Goal: Transaction & Acquisition: Purchase product/service

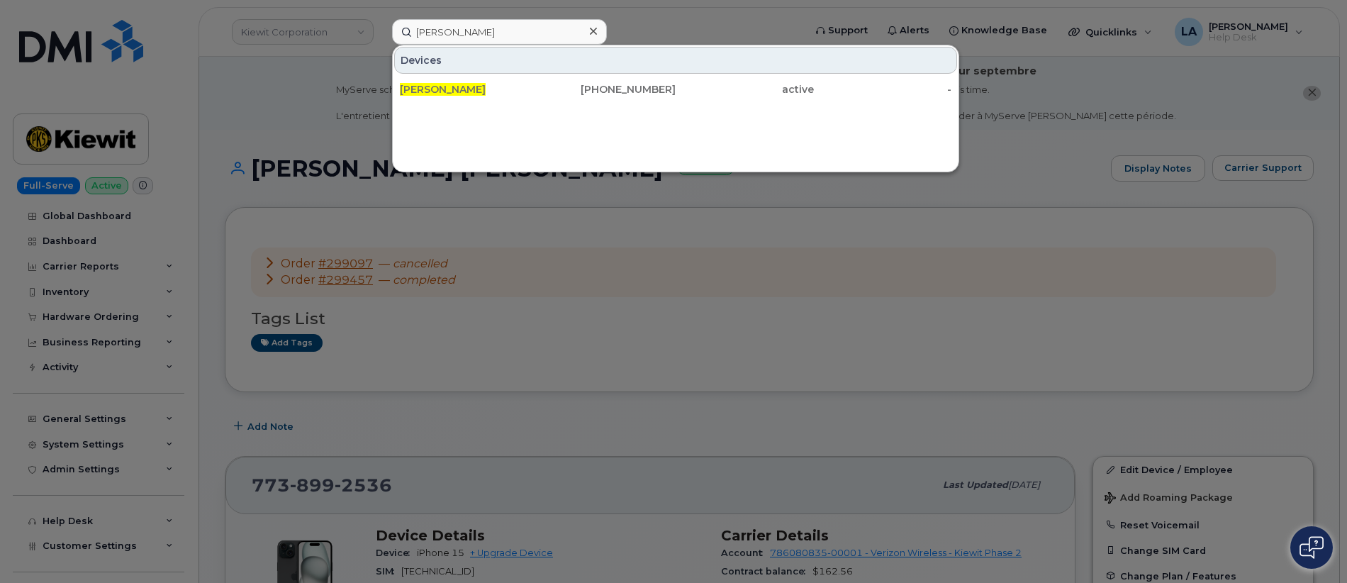
scroll to position [433, 0]
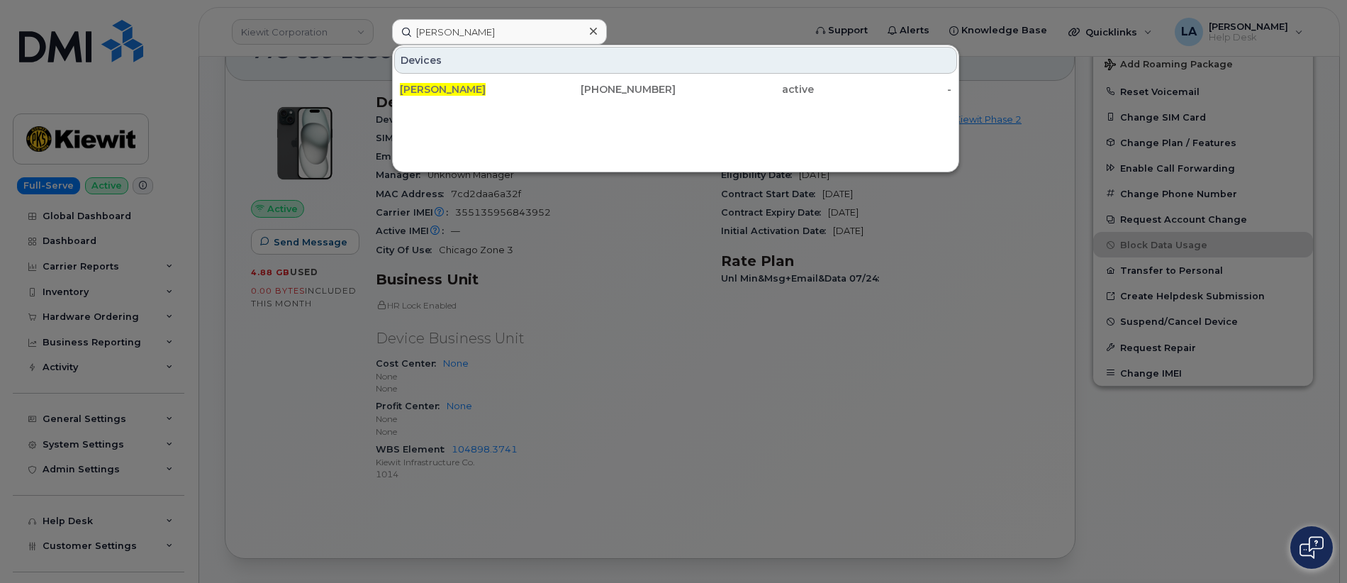
drag, startPoint x: 447, startPoint y: 35, endPoint x: 391, endPoint y: 37, distance: 56.0
click at [396, 35] on input "chris sickler" at bounding box center [499, 32] width 215 height 26
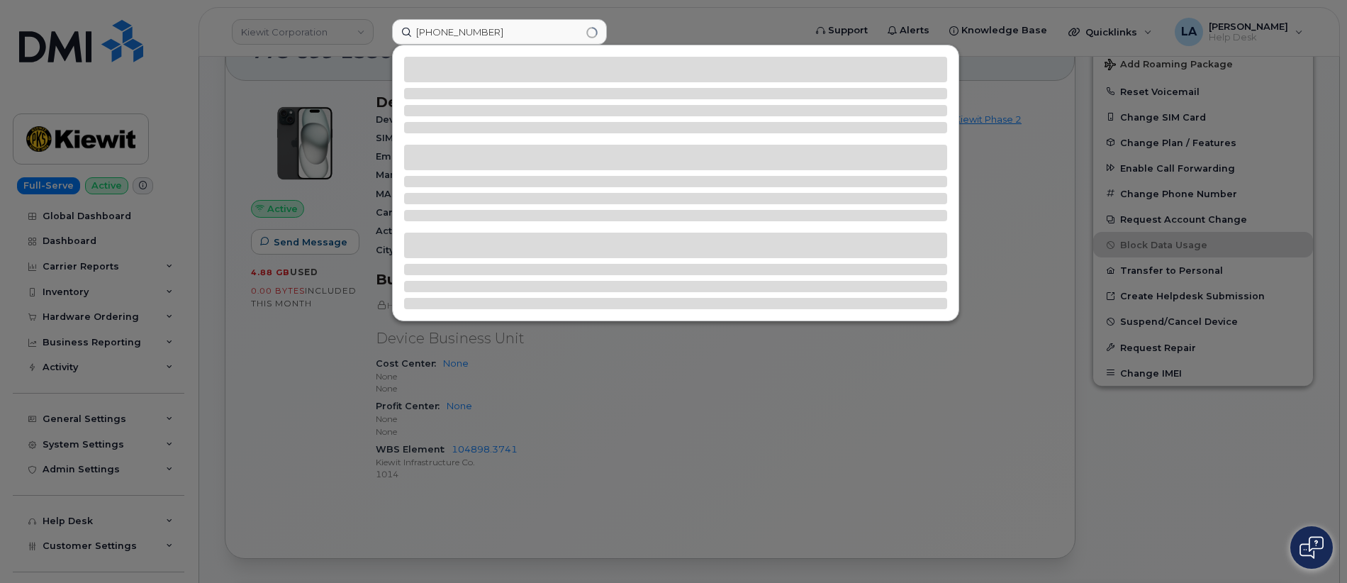
type input "717-966-2711"
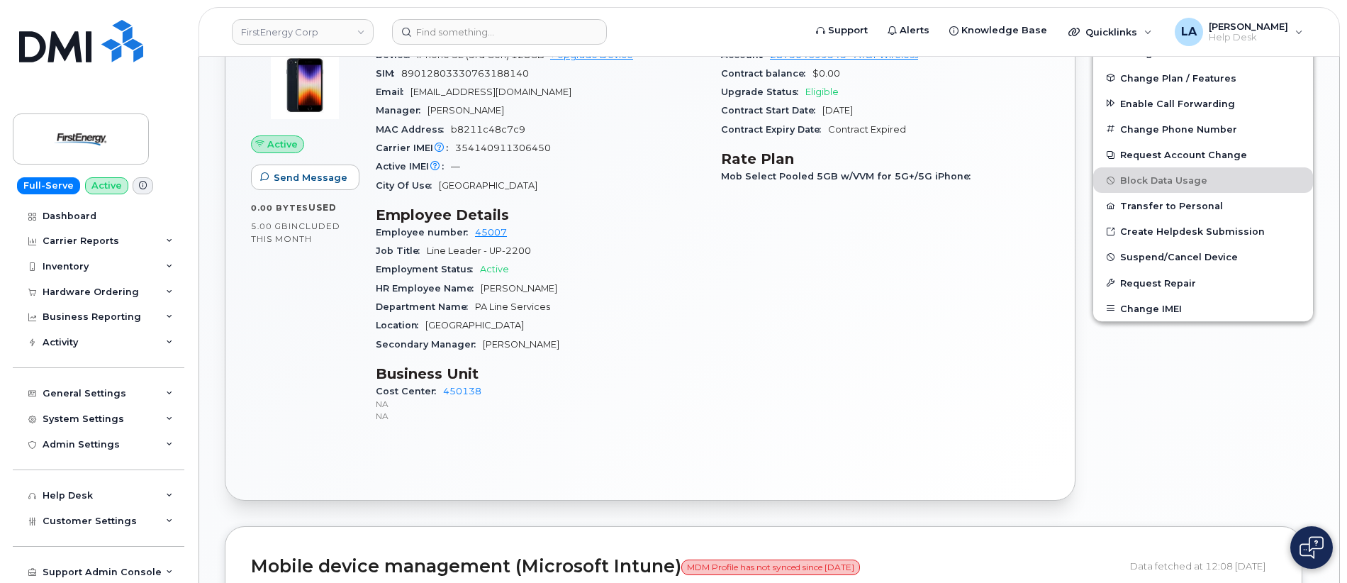
scroll to position [518, 0]
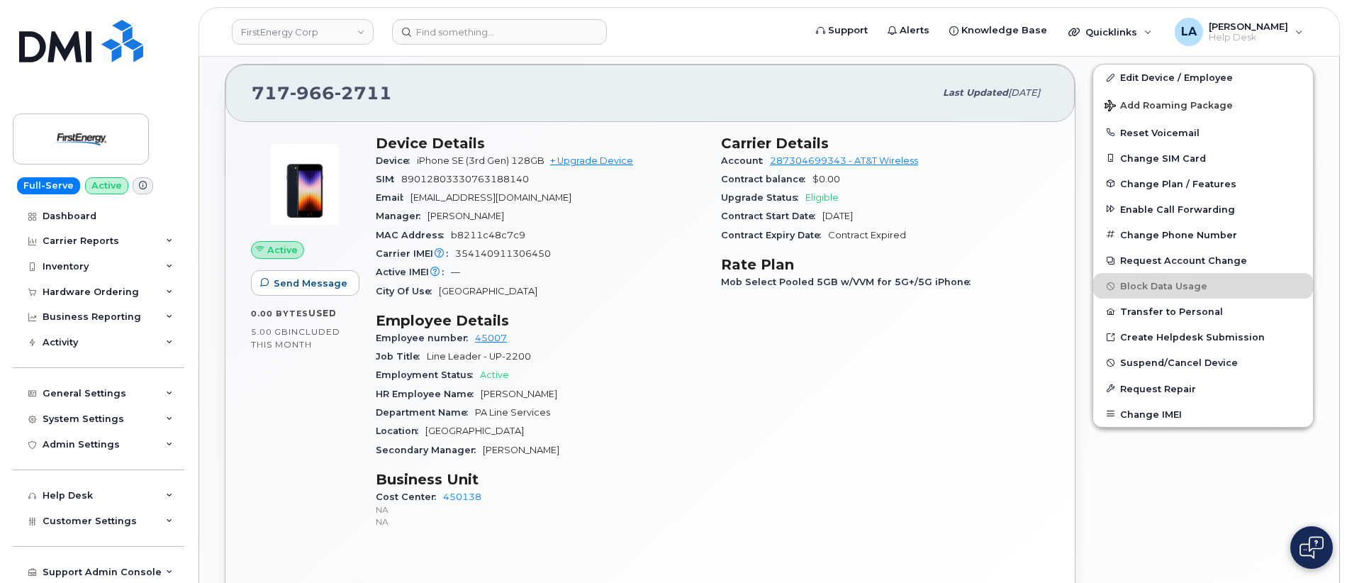
click at [506, 199] on span "jhoke@firstenergycorp.com" at bounding box center [491, 197] width 161 height 11
click at [532, 196] on span "jhoke@firstenergycorp.com" at bounding box center [491, 197] width 161 height 11
drag, startPoint x: 561, startPoint y: 188, endPoint x: 426, endPoint y: 189, distance: 134.7
click at [426, 189] on section "Device Details Device iPhone SE (3rd Gen) 128GB + Upgrade Device SIM 8901280333…" at bounding box center [540, 218] width 328 height 166
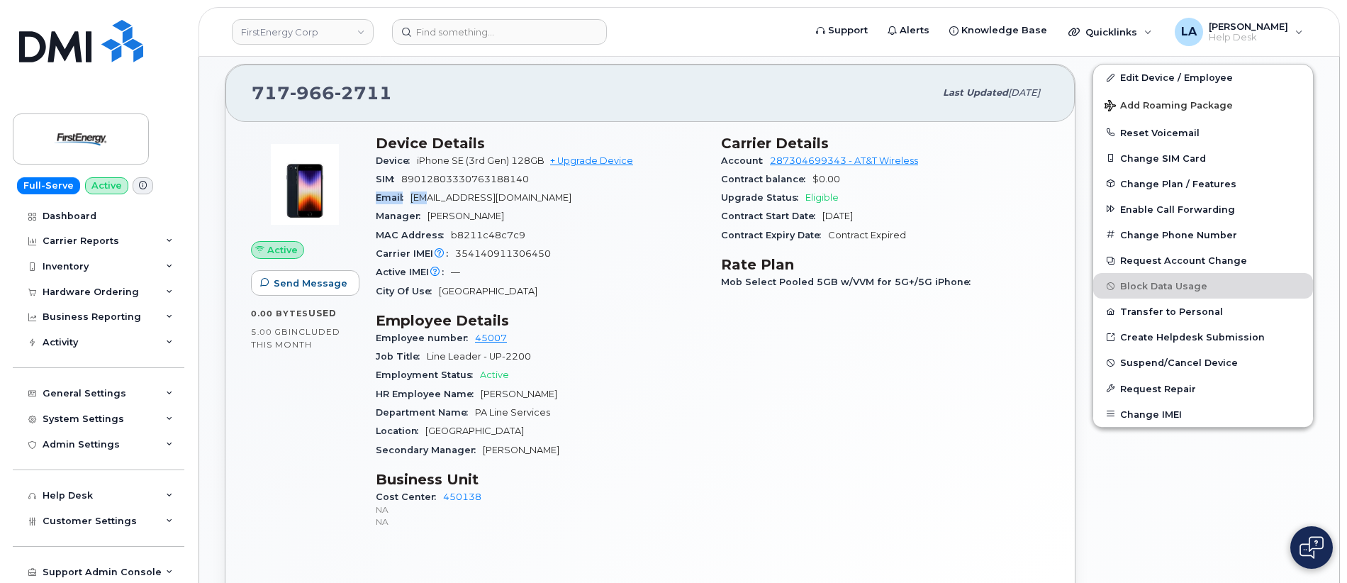
click at [408, 195] on span "Email" at bounding box center [393, 197] width 35 height 11
drag, startPoint x: 408, startPoint y: 195, endPoint x: 572, endPoint y: 209, distance: 164.4
click at [440, 195] on div "Email jhoke@firstenergycorp.com" at bounding box center [540, 198] width 328 height 18
click at [598, 209] on div "Manager Michael L Stoudt" at bounding box center [540, 216] width 328 height 18
drag, startPoint x: 440, startPoint y: 94, endPoint x: 243, endPoint y: 92, distance: 197.1
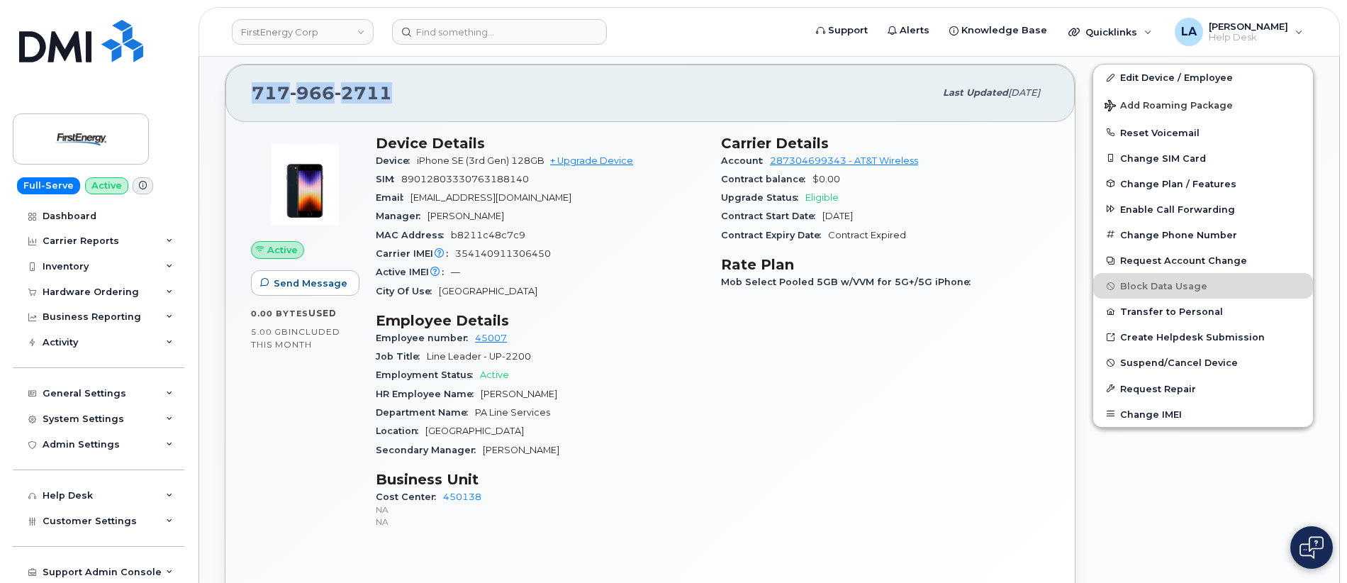
click at [243, 92] on div "717 966 2711 Last updated Jun 10, 2025" at bounding box center [649, 93] width 849 height 57
copy span "717 966 2711"
drag, startPoint x: 1347, startPoint y: 158, endPoint x: 1348, endPoint y: 91, distance: 66.7
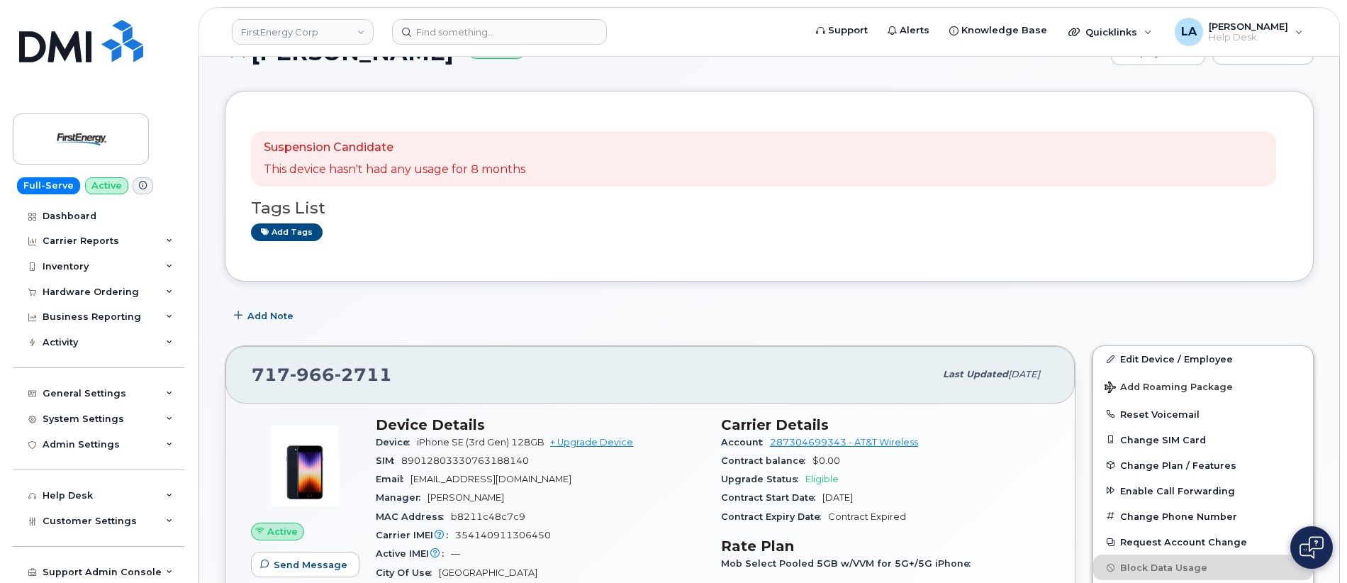
scroll to position [123, 0]
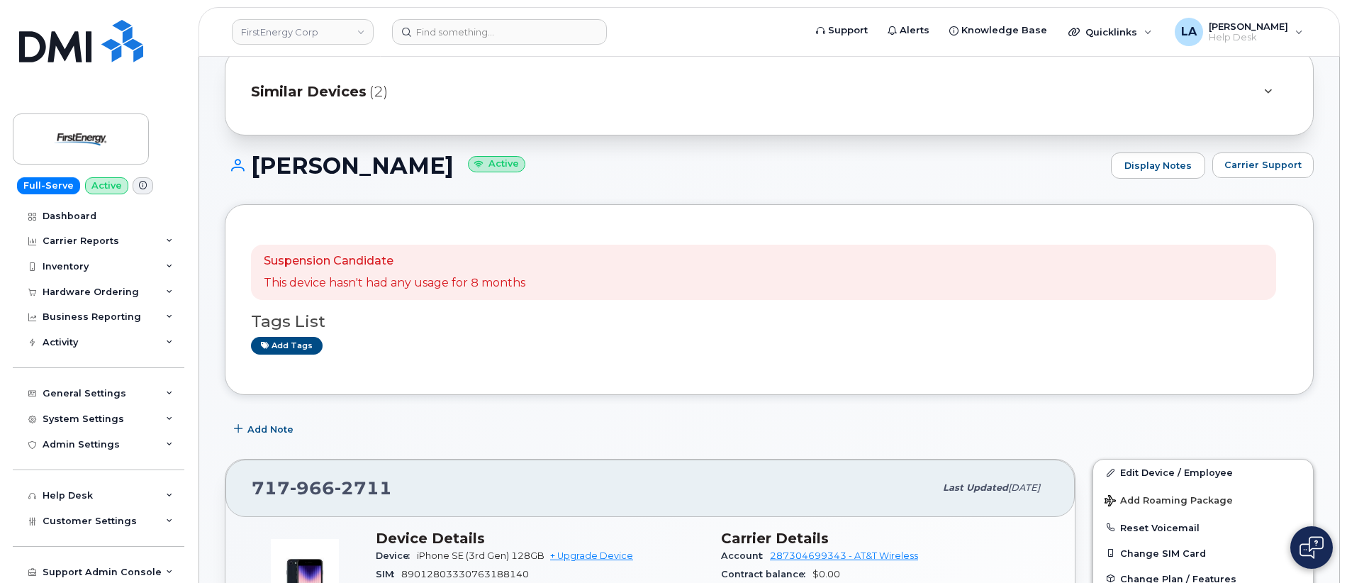
drag, startPoint x: 1347, startPoint y: 117, endPoint x: 1347, endPoint y: 126, distance: 9.2
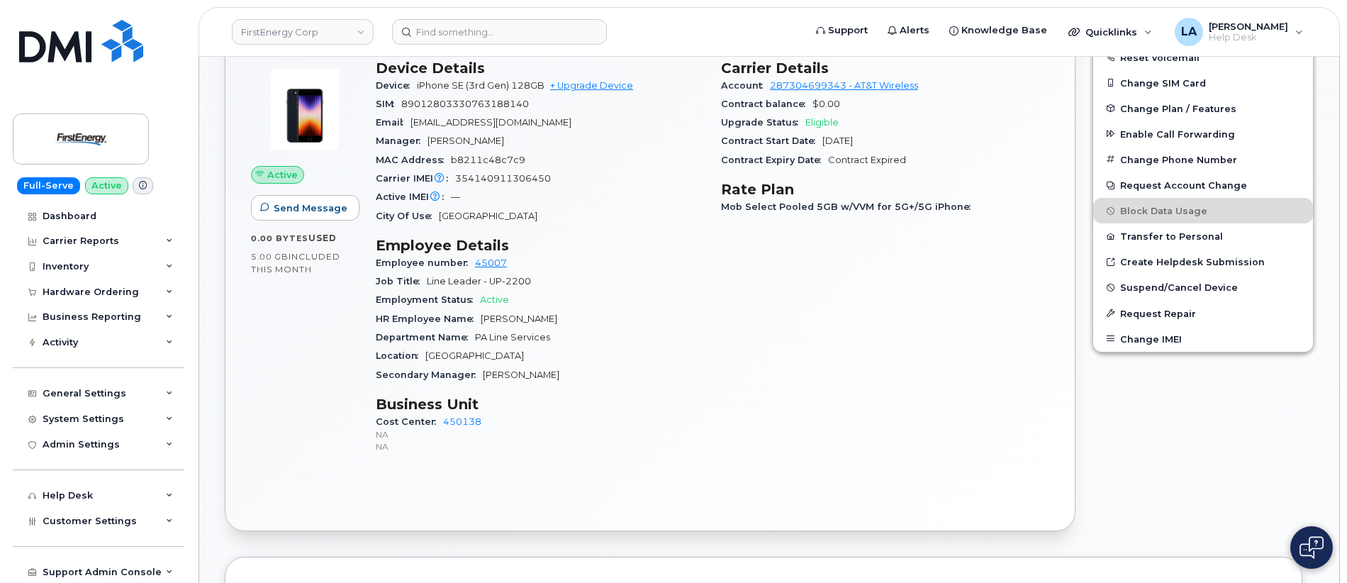
scroll to position [460, 0]
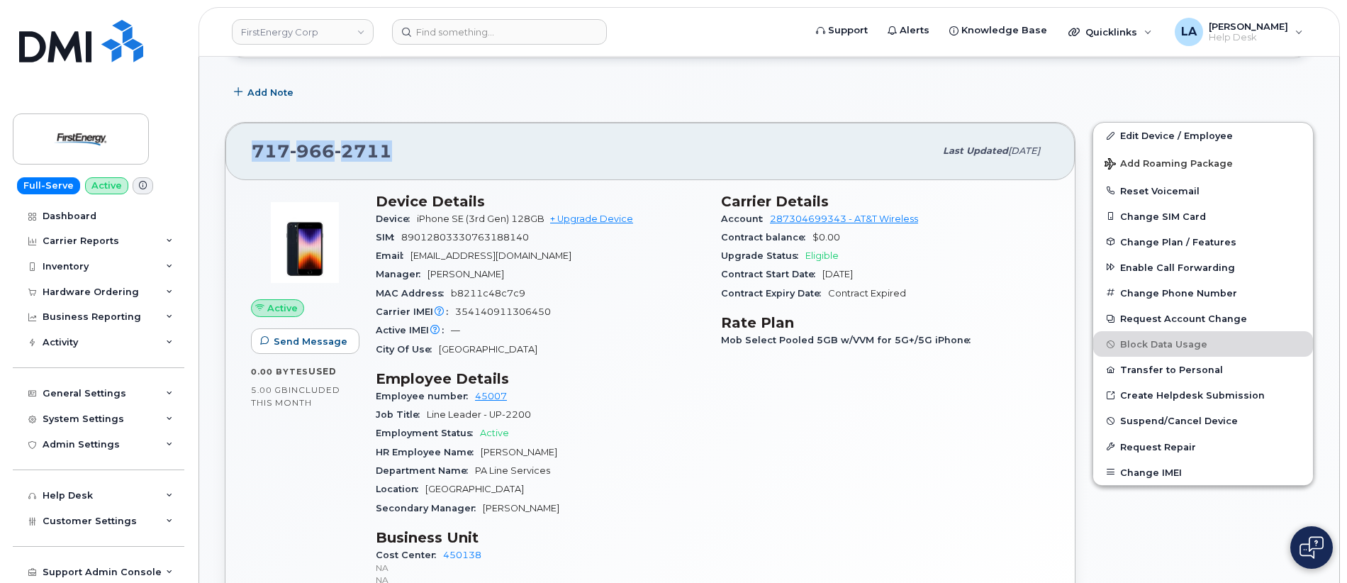
drag, startPoint x: 406, startPoint y: 151, endPoint x: 230, endPoint y: 158, distance: 175.3
click at [230, 158] on div "717 966 2711 Last updated Jun 10, 2025" at bounding box center [649, 151] width 849 height 57
copy span "717 966 2711"
click at [585, 221] on link "+ Upgrade Device" at bounding box center [591, 218] width 83 height 11
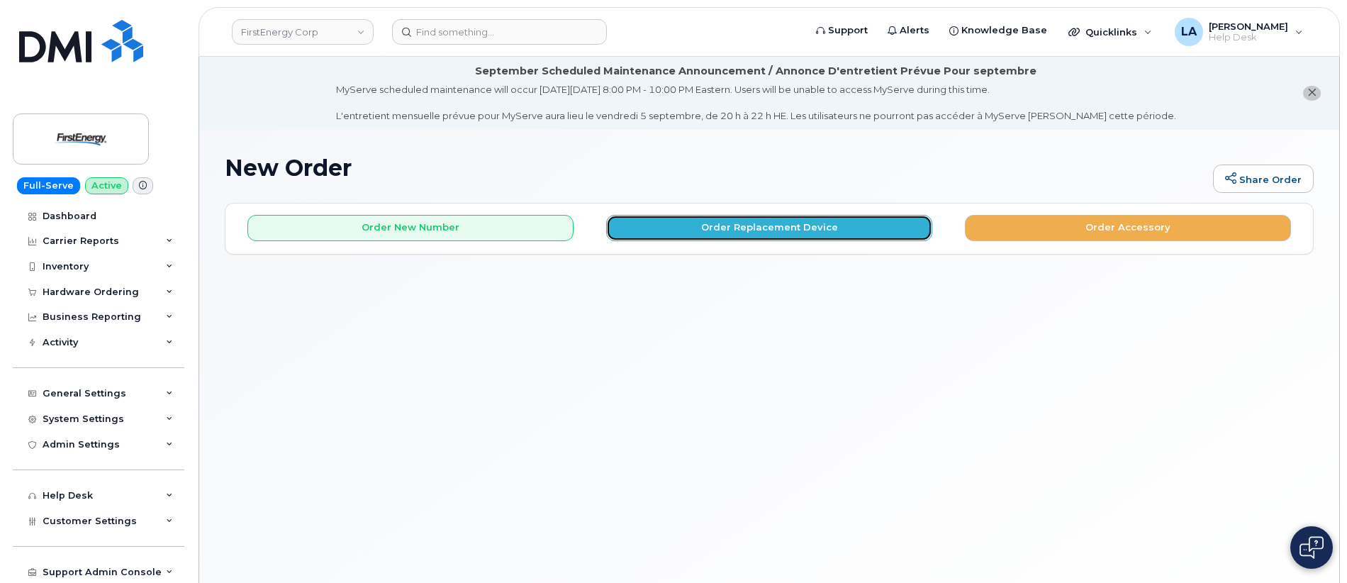
click at [654, 233] on button "Order Replacement Device" at bounding box center [769, 228] width 326 height 26
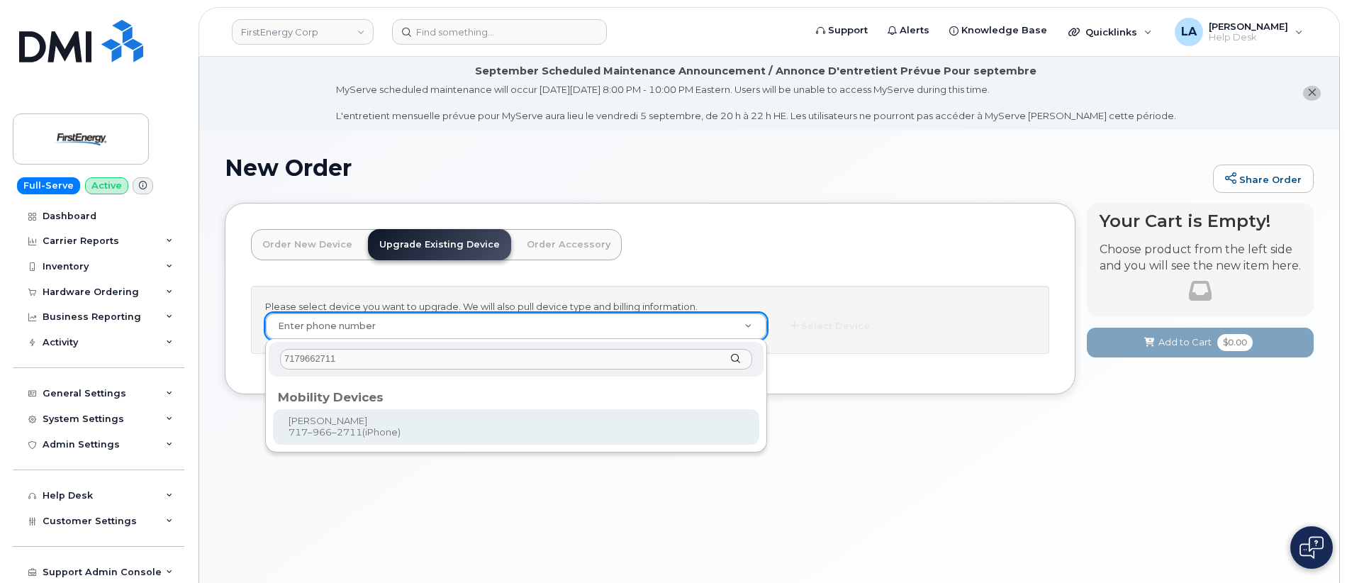
type input "7179662711"
type input "836082"
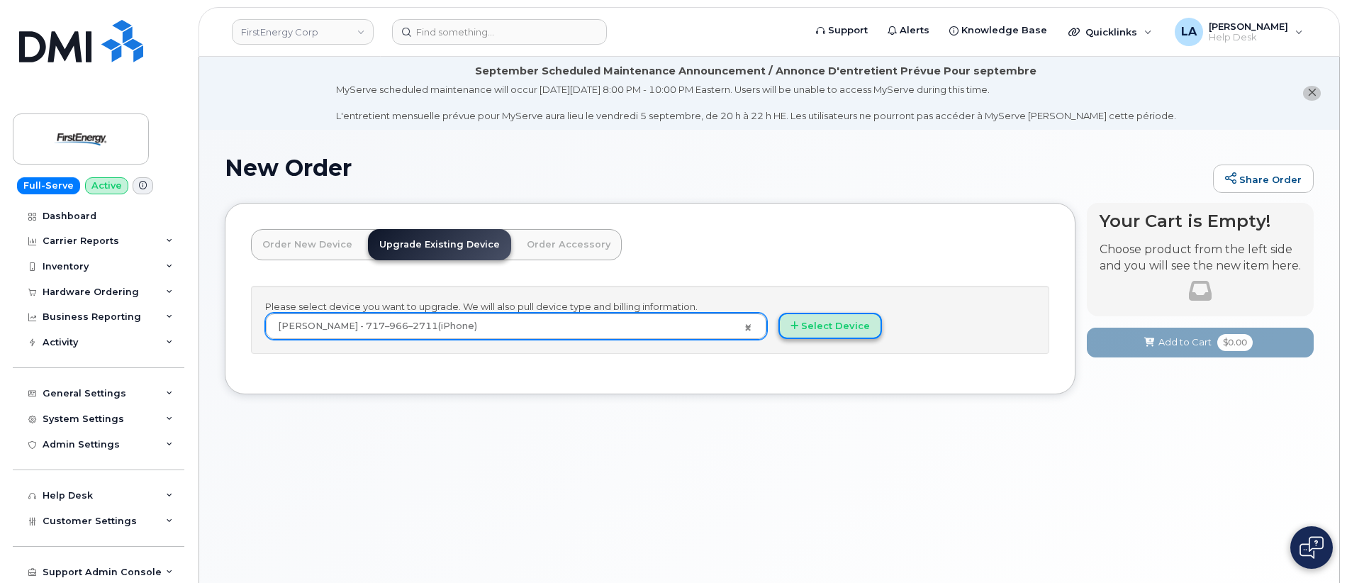
click at [845, 328] on button "Select Device" at bounding box center [831, 326] width 104 height 26
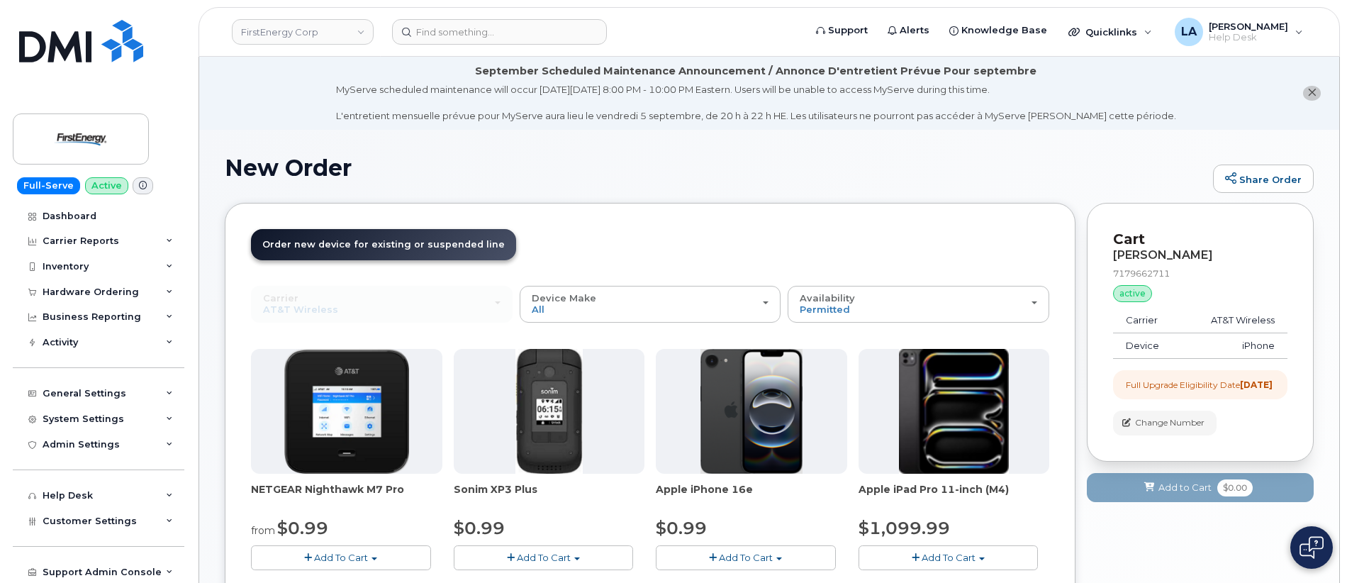
click at [728, 562] on span "Add To Cart" at bounding box center [746, 557] width 54 height 11
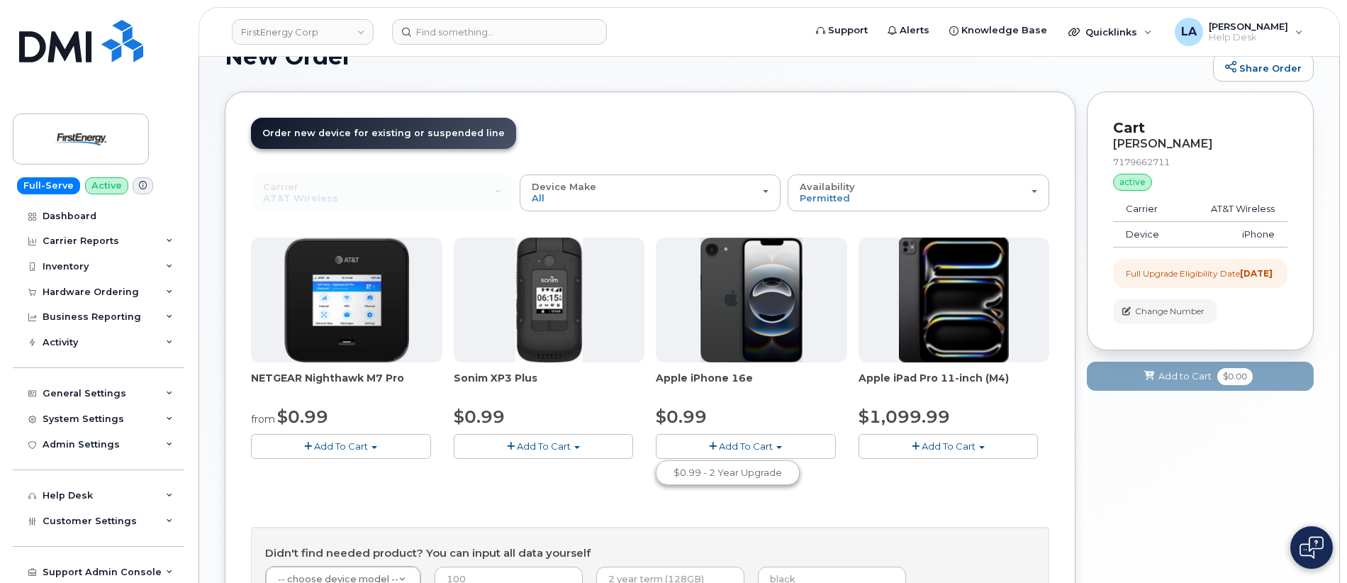
scroll to position [117, 0]
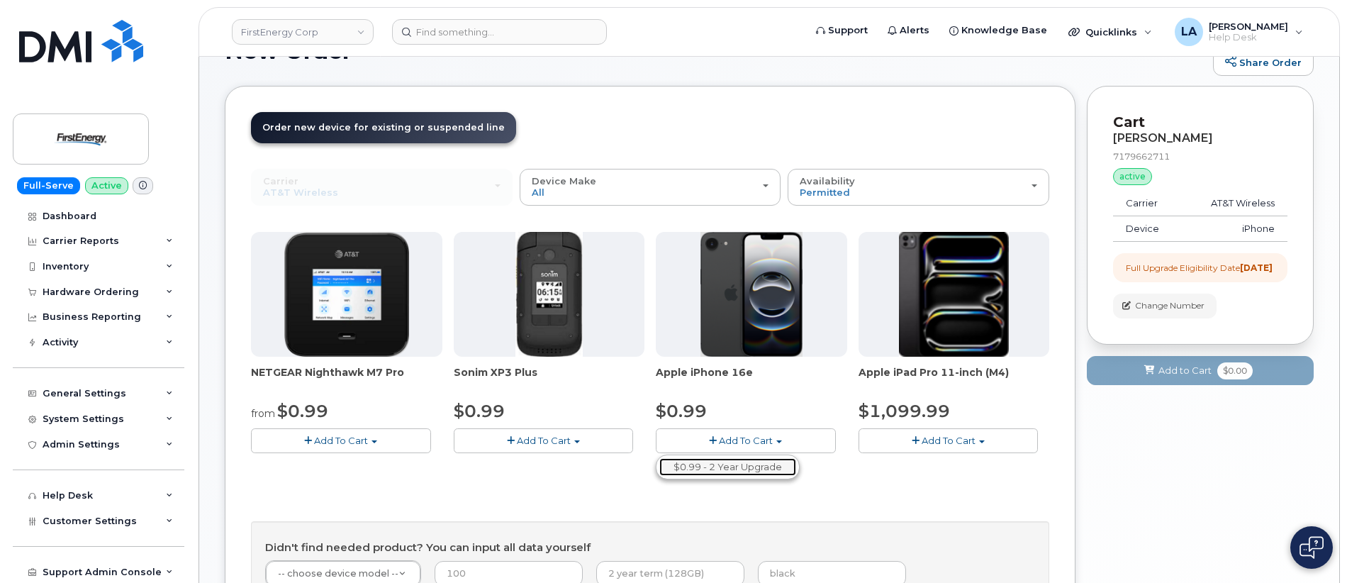
click at [728, 470] on link "$0.99 - 2 Year Upgrade" at bounding box center [727, 467] width 137 height 18
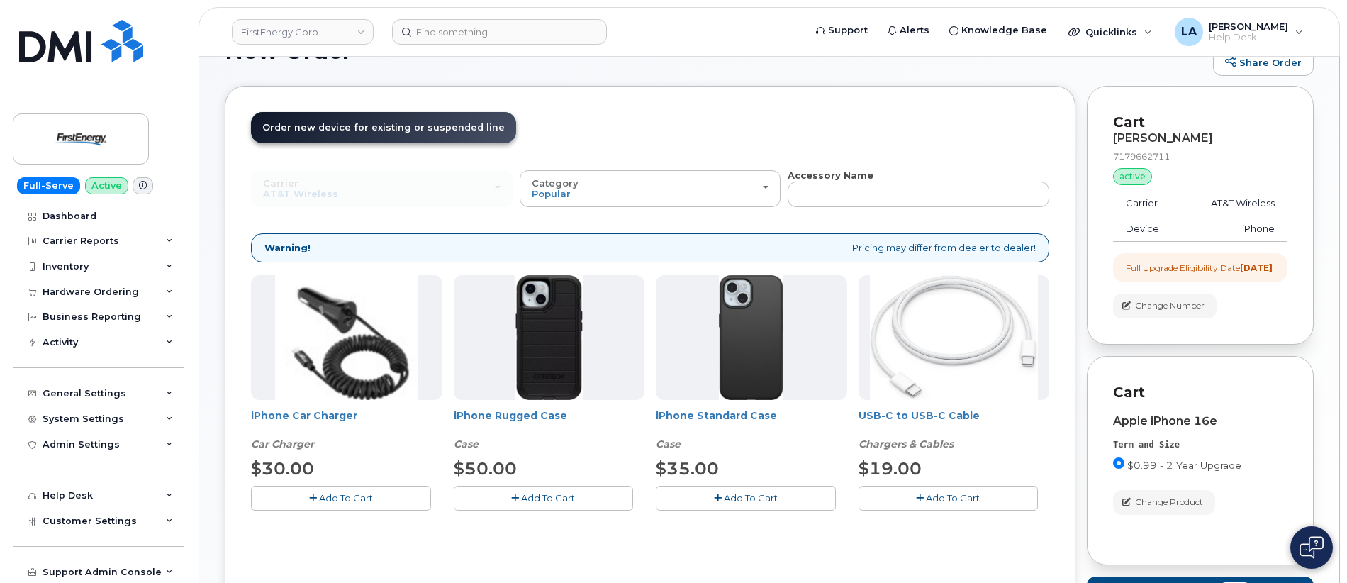
click at [369, 497] on span "Add To Cart" at bounding box center [346, 497] width 54 height 11
click at [941, 494] on span "Add To Cart" at bounding box center [953, 497] width 54 height 11
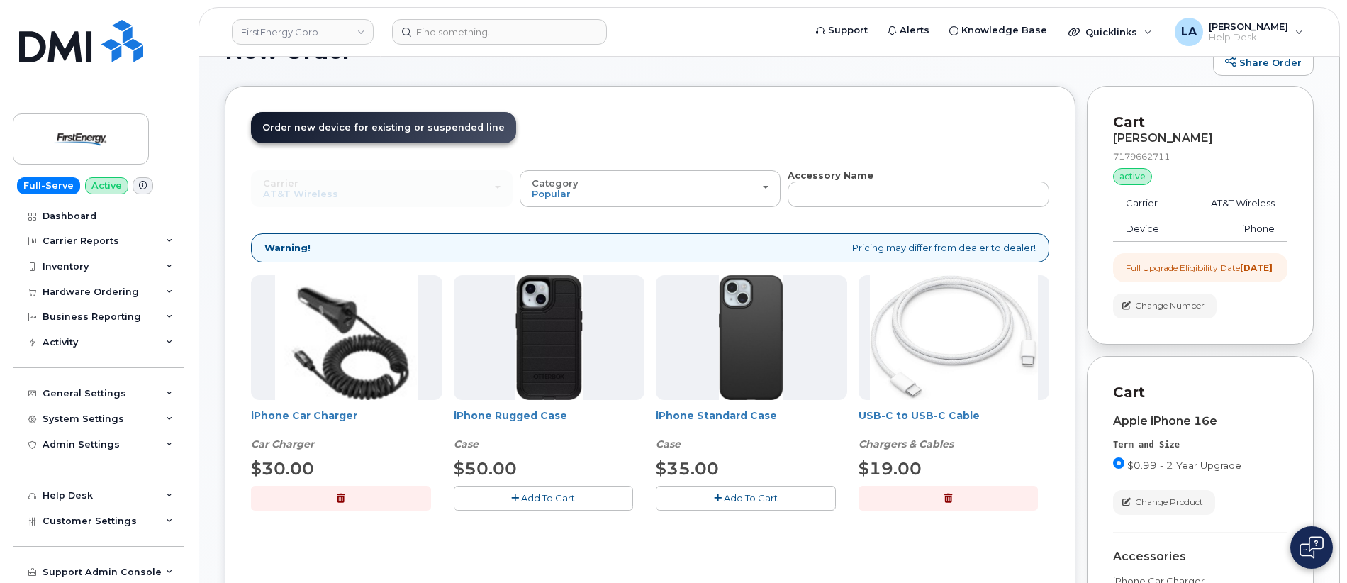
click at [549, 499] on span "Add To Cart" at bounding box center [548, 497] width 54 height 11
drag, startPoint x: 1347, startPoint y: 154, endPoint x: 1347, endPoint y: 165, distance: 10.7
click at [1347, 165] on html "FirstEnergy Corp Support Alerts Knowledge Base Quicklinks Suspend / Cancel Devi…" at bounding box center [673, 439] width 1347 height 1113
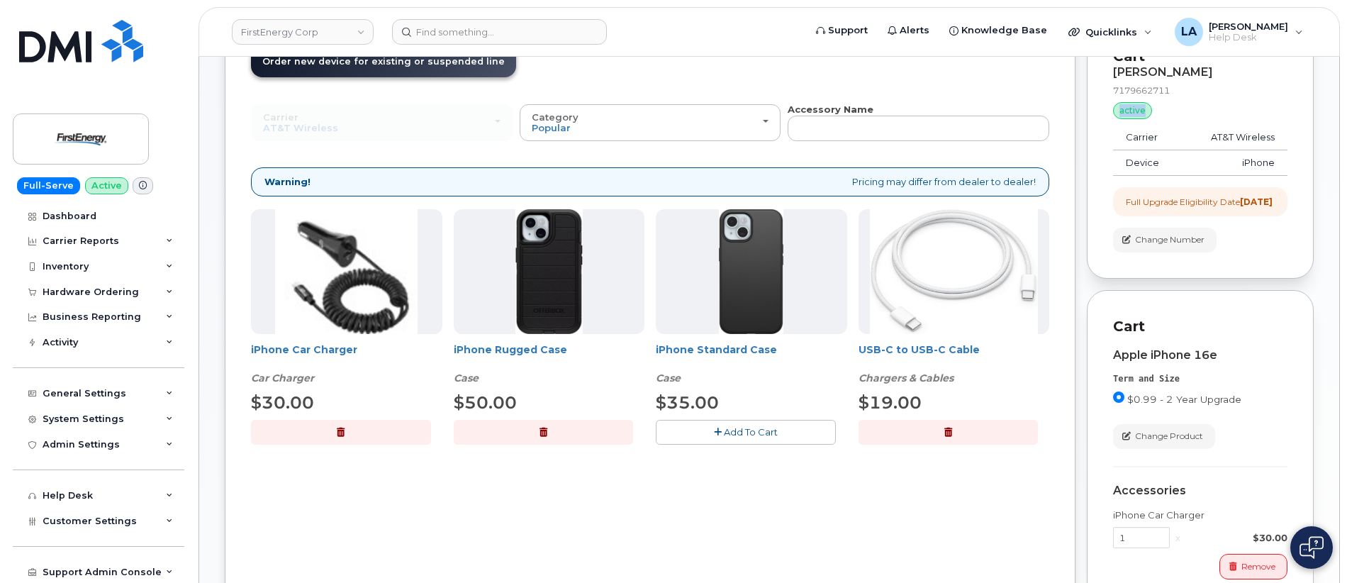
scroll to position [274, 0]
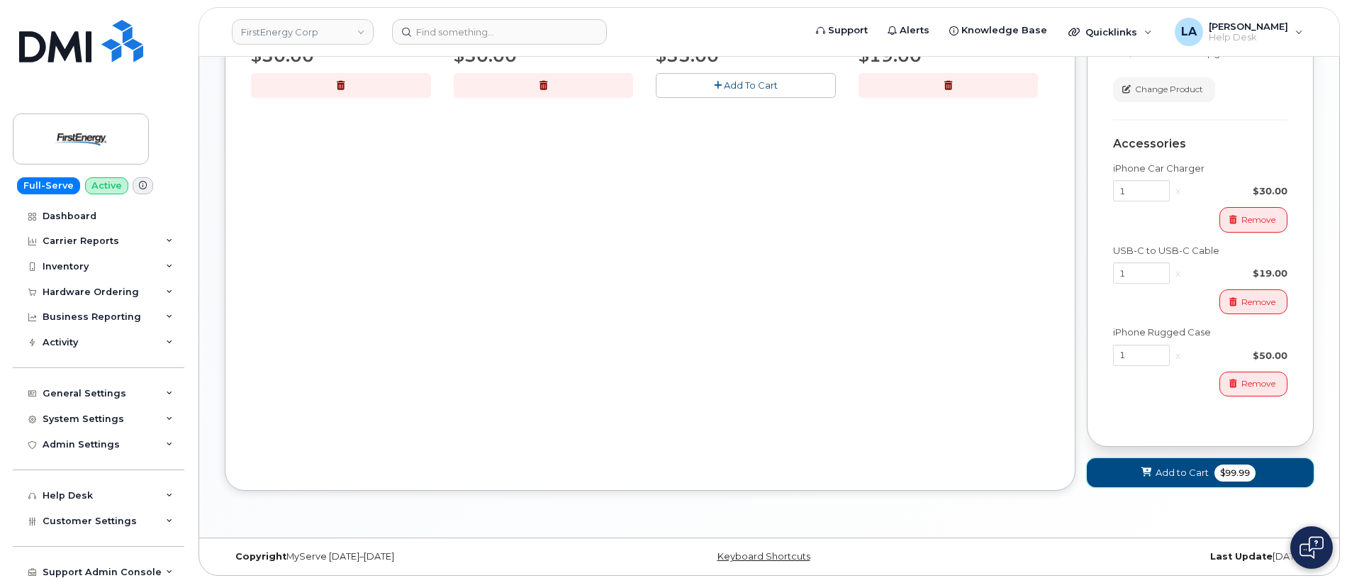
click at [1144, 469] on icon at bounding box center [1147, 472] width 10 height 9
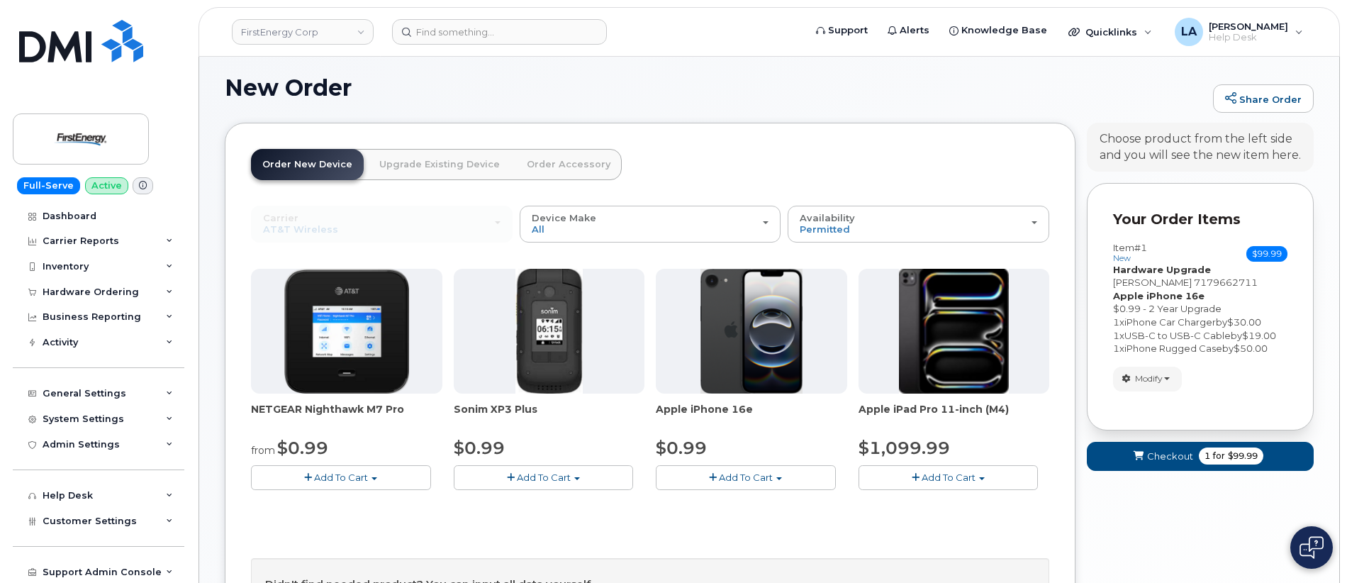
scroll to position [277, 0]
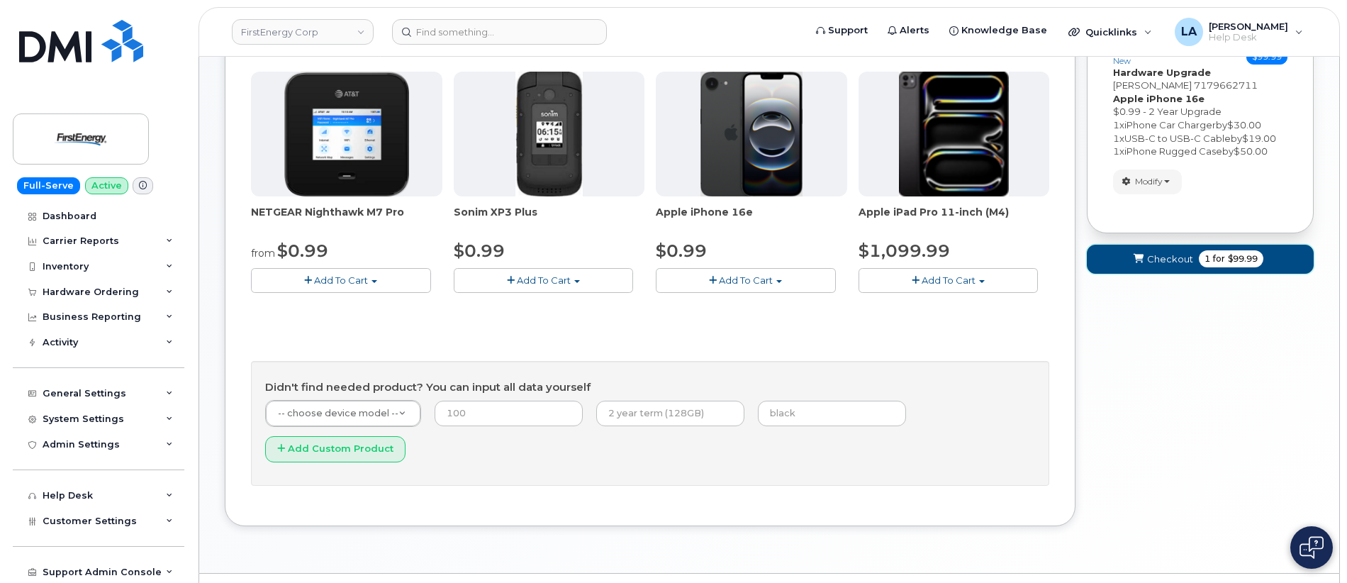
click at [1154, 271] on button "Checkout 1 for $99.99" at bounding box center [1200, 259] width 227 height 29
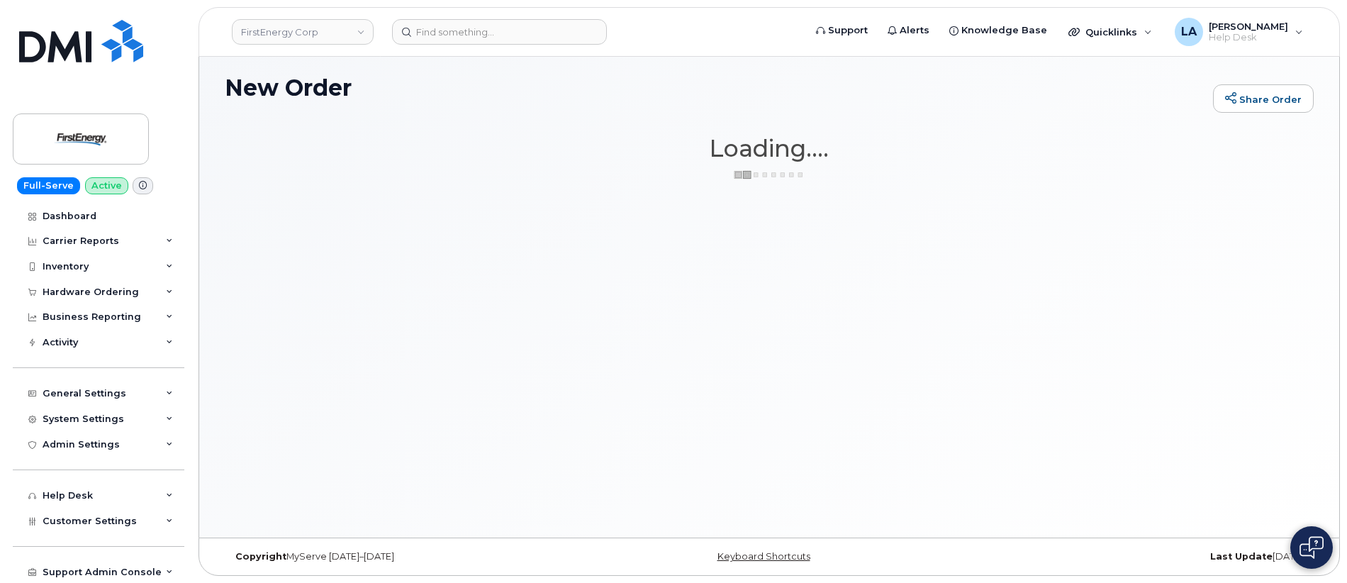
scroll to position [80, 0]
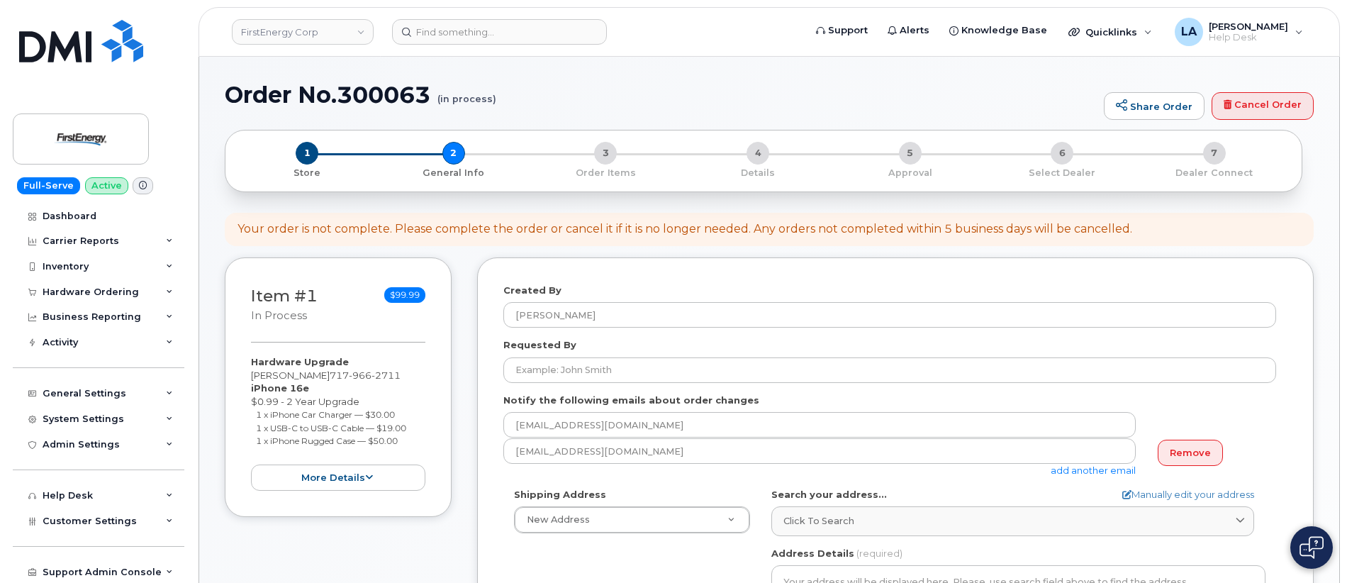
select select
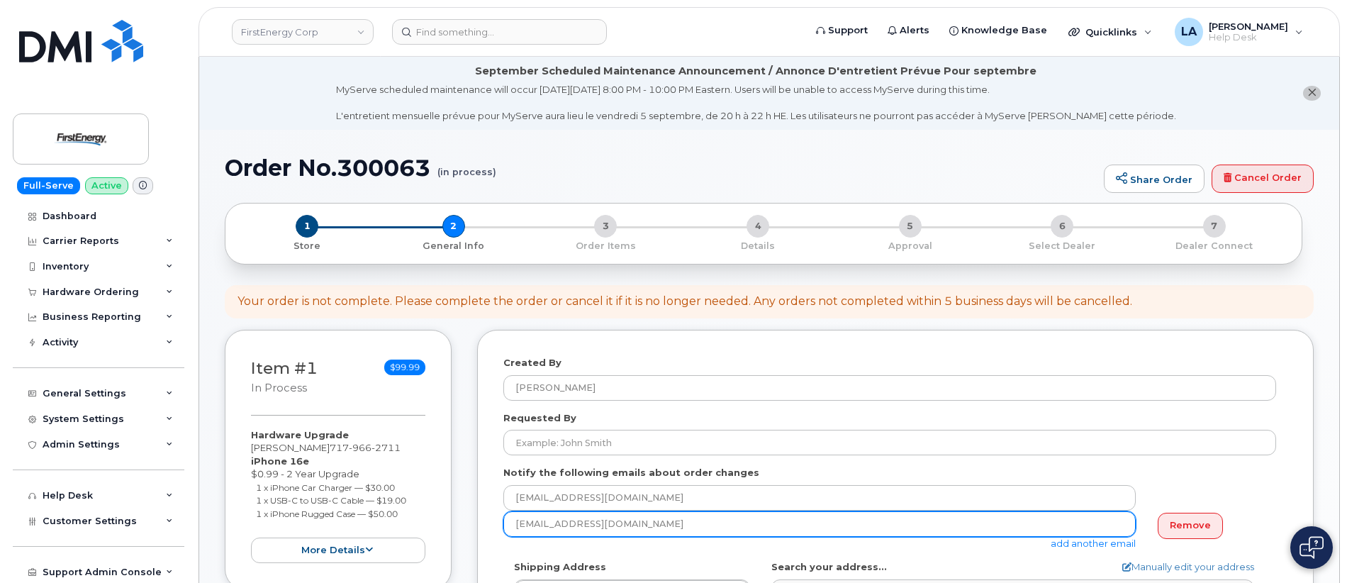
drag, startPoint x: 623, startPoint y: 519, endPoint x: 474, endPoint y: 521, distance: 148.9
paste input "jrbaker@firstenergycorp"
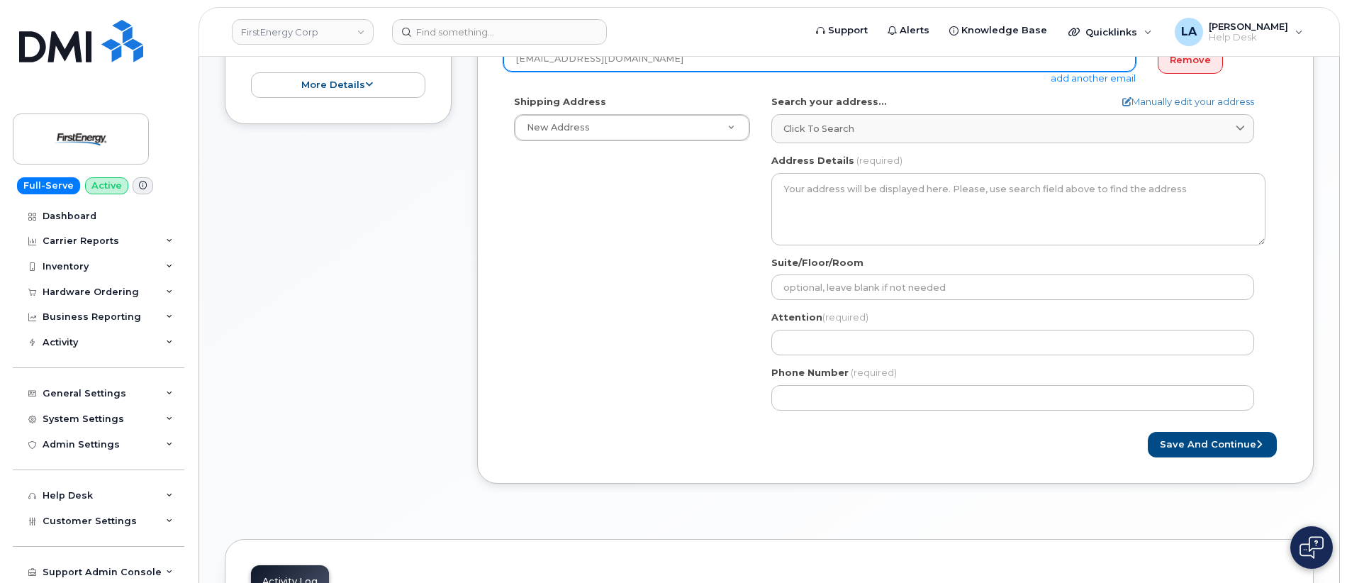
scroll to position [367, 0]
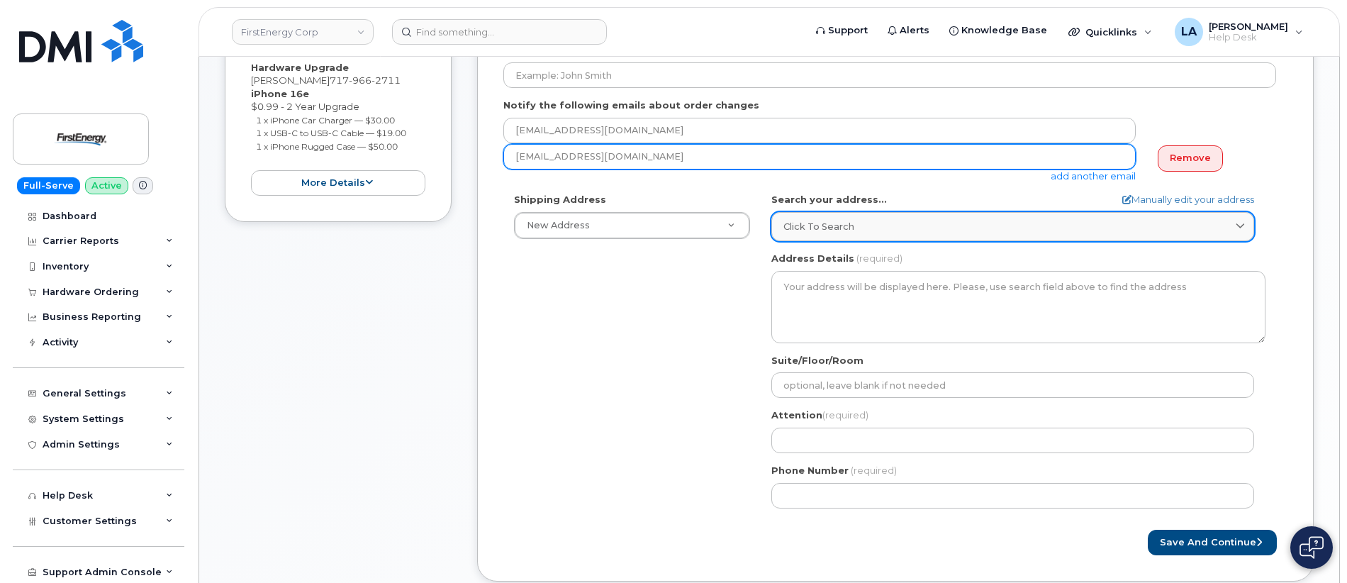
type input "jrbaker@firstenergycorp.com"
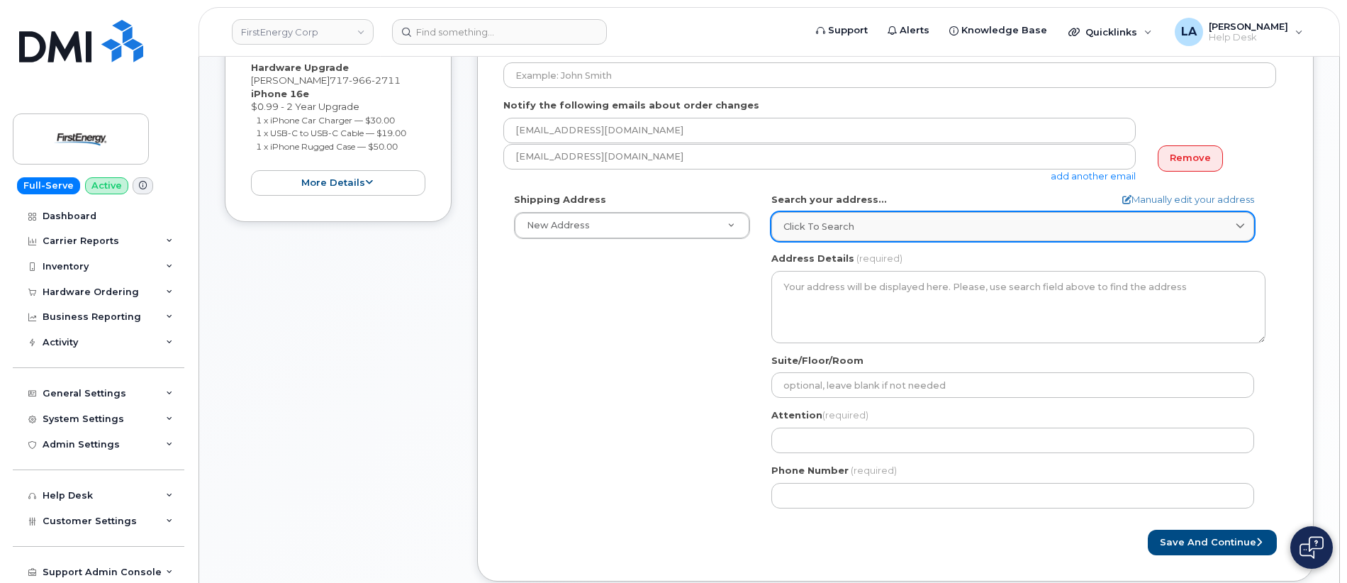
click at [886, 225] on div "Click to search" at bounding box center [1013, 226] width 459 height 13
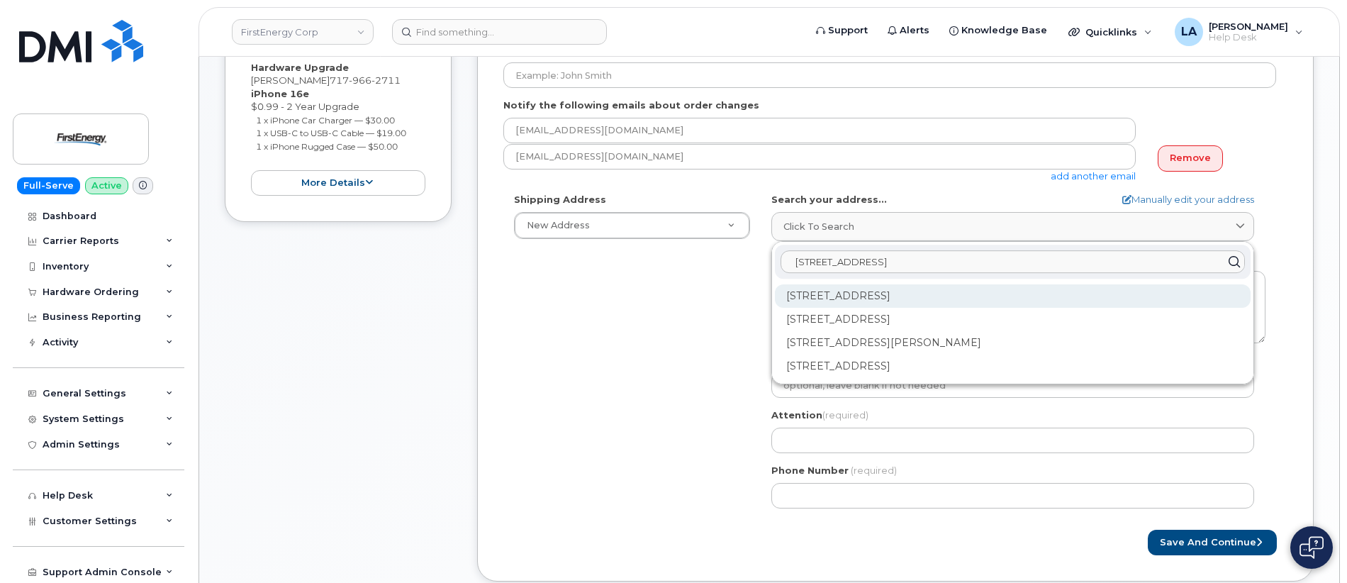
type input "210 N Seneca St"
click at [999, 294] on div "210 N Seneca St Shippensburg PA 17257-1220" at bounding box center [1013, 295] width 476 height 23
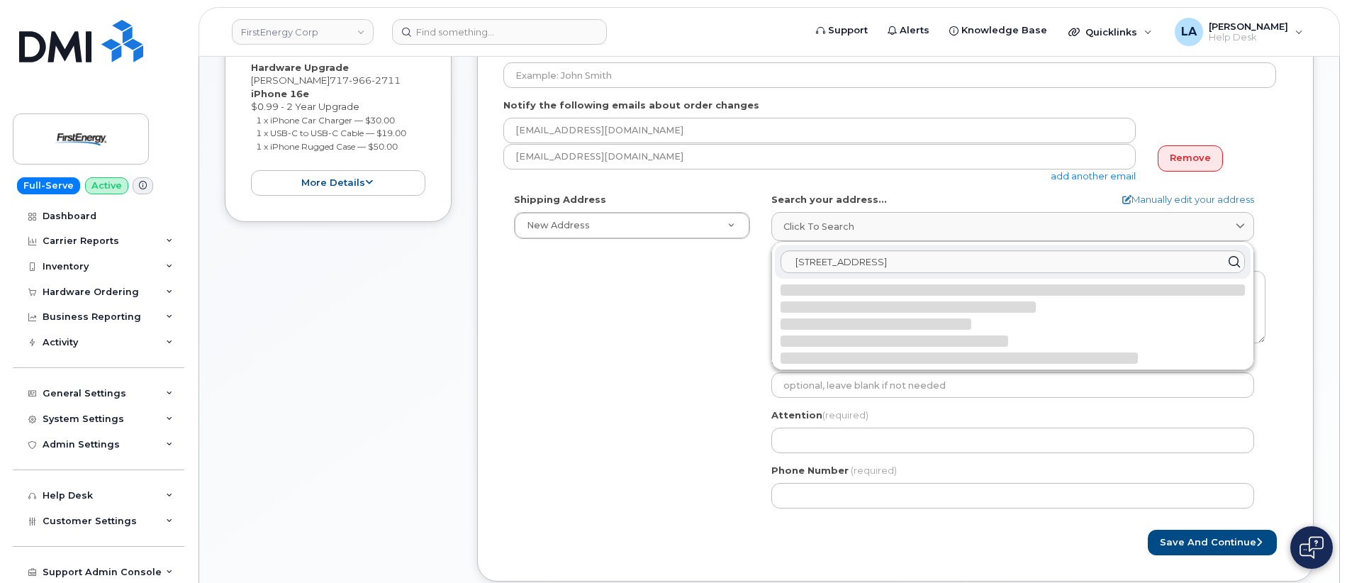
select select
type textarea "210 N Seneca St SHIPPENSBURG PA 17257-1220 UNITED STATES"
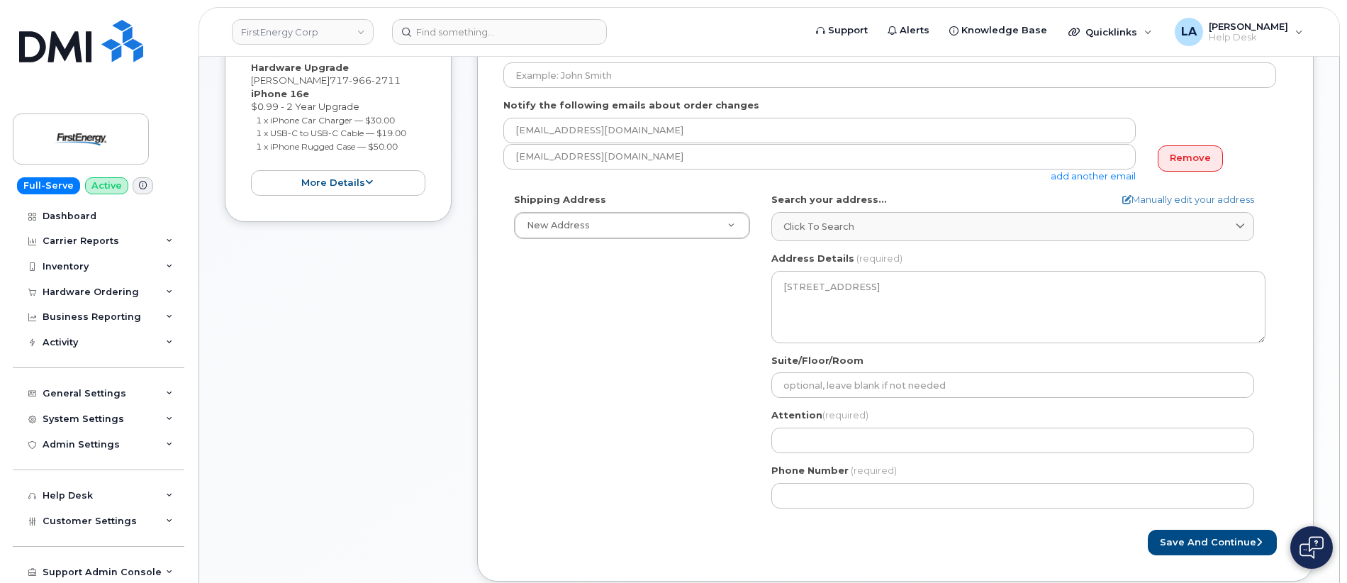
click at [684, 400] on div "Shipping Address New Address New Address 1910 W Market St PA Shippensburg Searc…" at bounding box center [889, 355] width 773 height 325
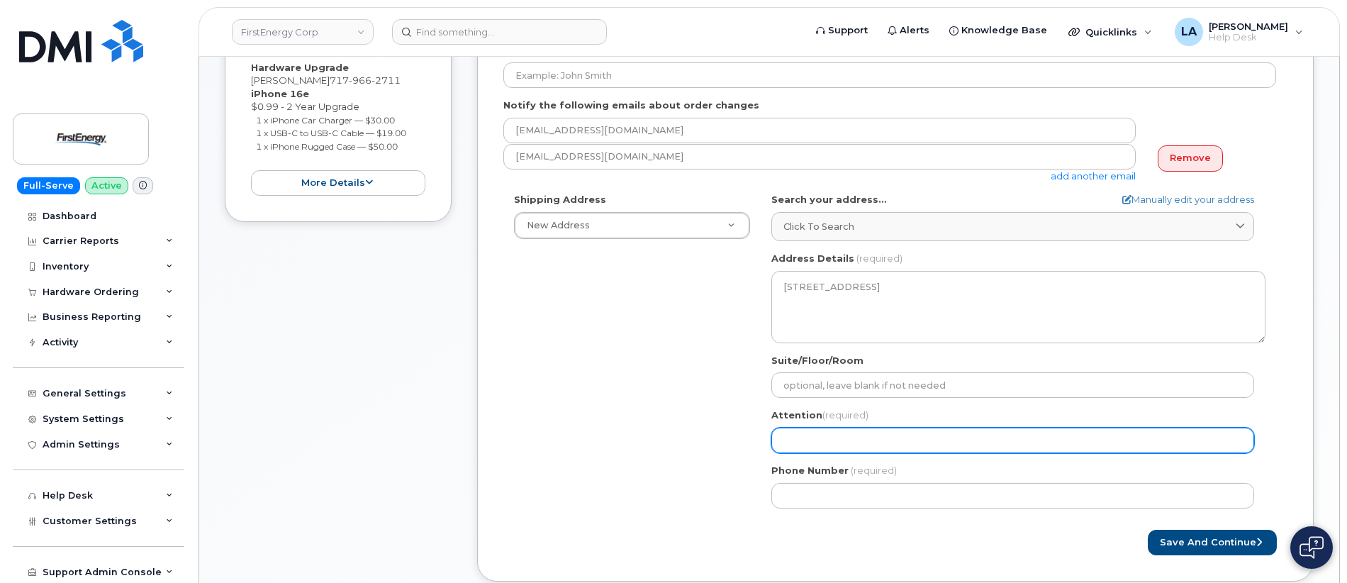
click at [852, 439] on input "Attention (required)" at bounding box center [1012, 441] width 483 height 26
paste input "Jeffrey Hoke"
select select
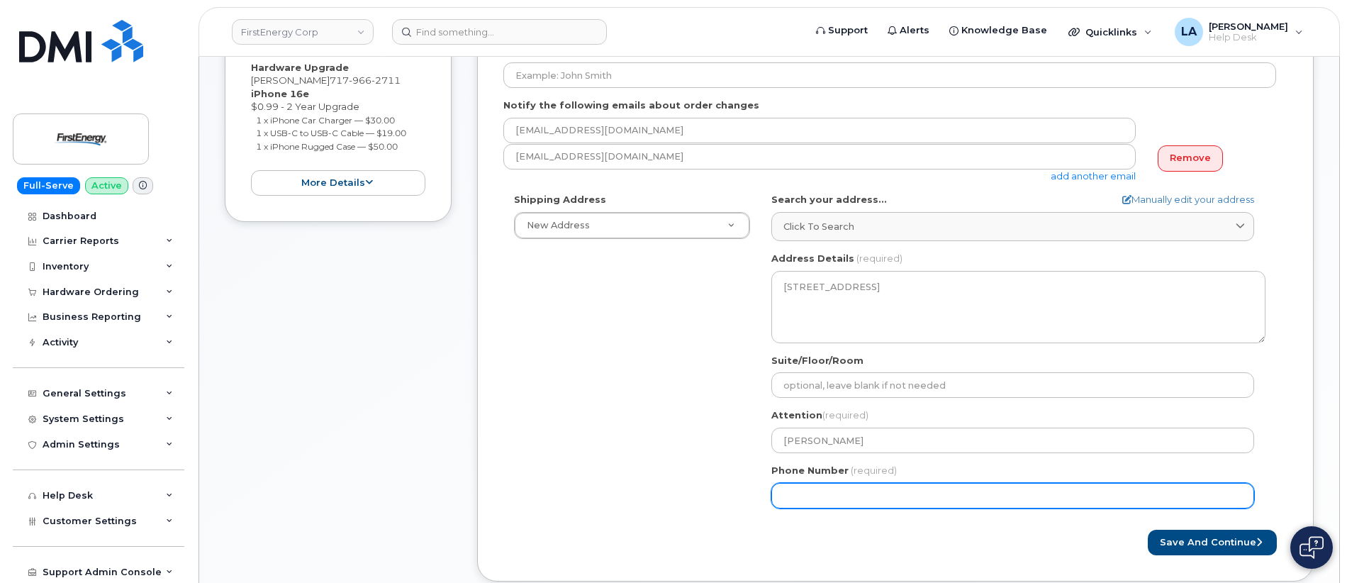
click at [801, 495] on input "Phone Number" at bounding box center [1012, 496] width 483 height 26
drag, startPoint x: 726, startPoint y: 526, endPoint x: 782, endPoint y: 496, distance: 63.4
click at [726, 526] on form "Created By Lanette Aparicio Requested By Notify the following emails about orde…" at bounding box center [895, 272] width 784 height 567
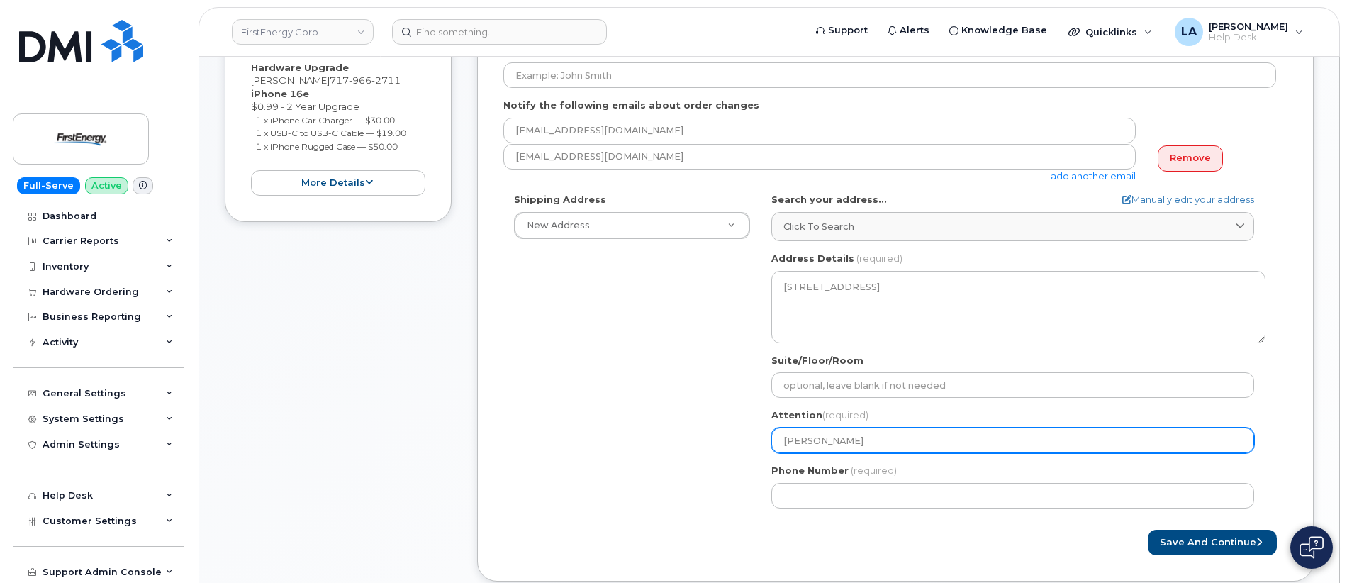
click at [974, 437] on input "Jeffrey Hoke" at bounding box center [1012, 441] width 483 height 26
type input "Jeffrey Hoke"
select select
type input "Jeffrey Hoke ."
select select
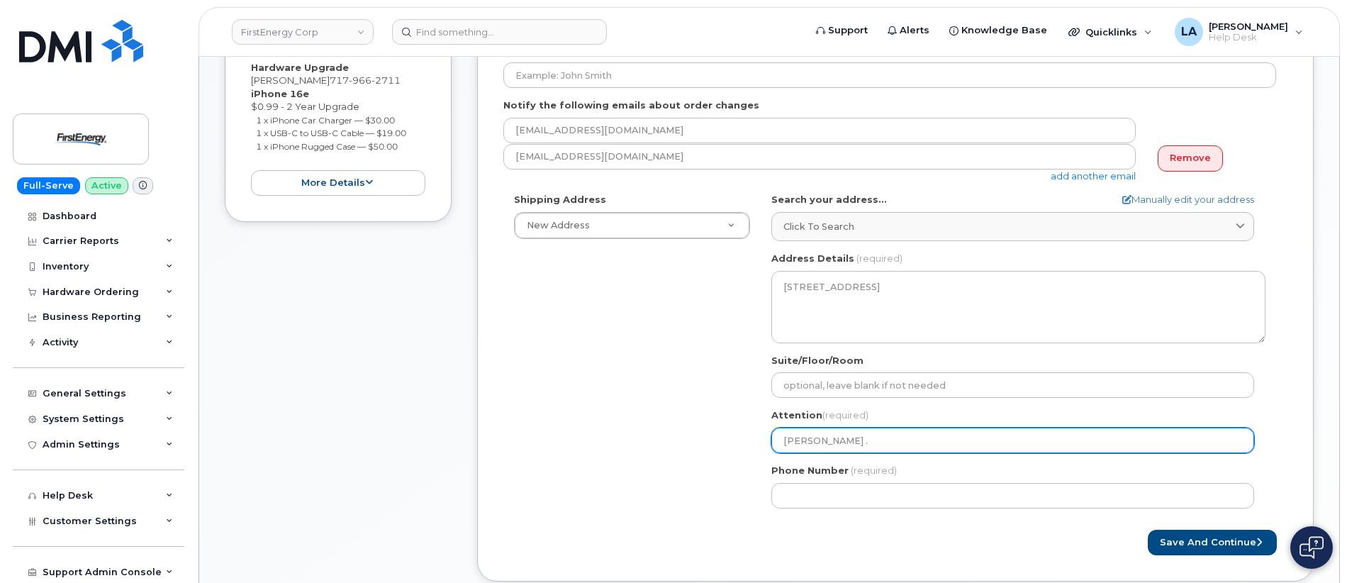
type input "Jeffrey Hoke . J"
select select
type input "Jeffrey Hoke . Ju"
select select
type input "Jeffrey Hoke . Jus"
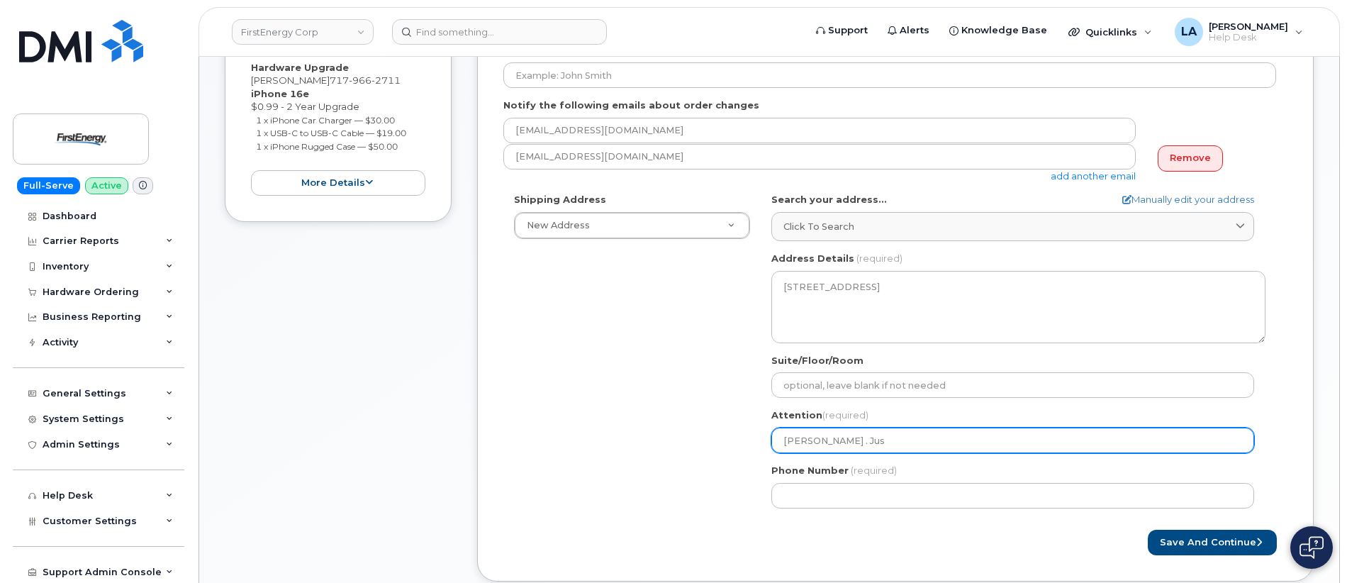
select select
type input "Jeffrey Hoke . Just"
select select
type input "Jeffrey Hoke . Justi"
select select
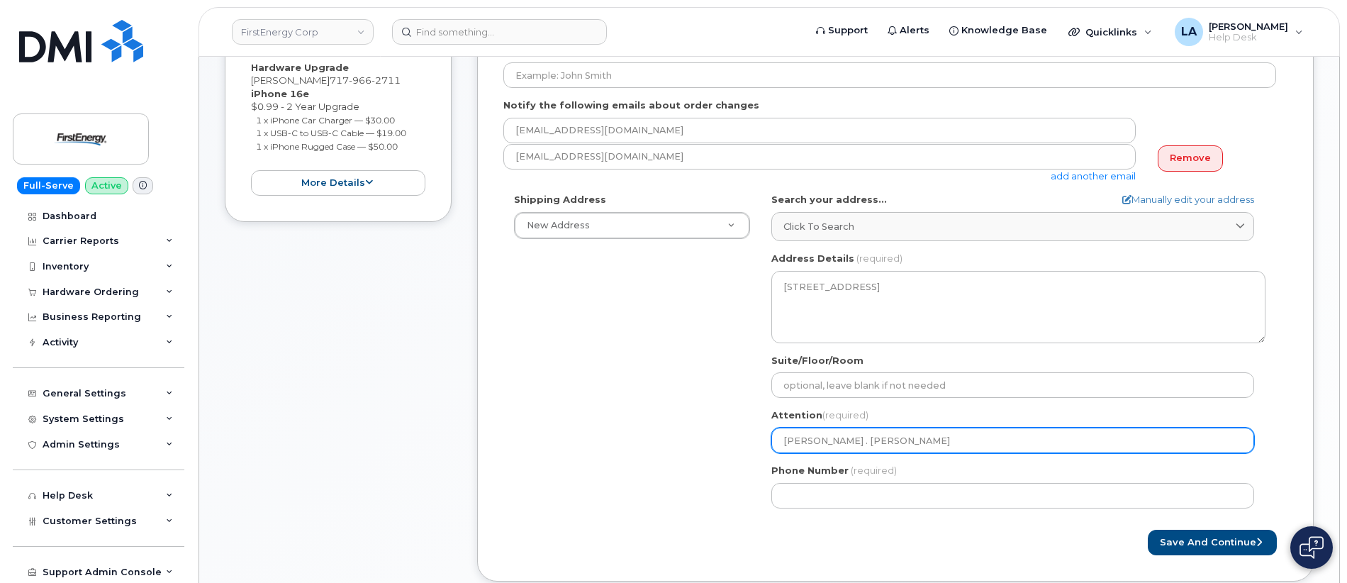
type input "Jeffrey Hoke . Just"
select select
type input "Jeffrey Hoke . Jus"
select select
type input "Jeffrey Hoke . Ju"
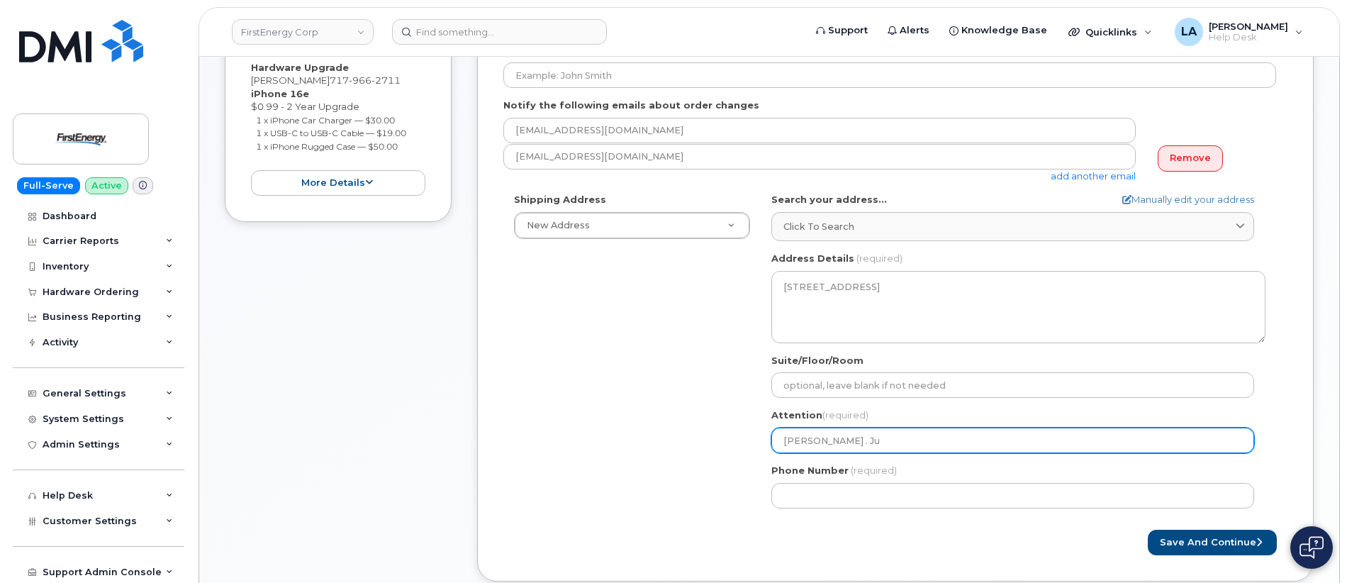
select select
type input "Jeffrey Hoke . J"
select select
type input "Jeffrey Hoke ."
select select
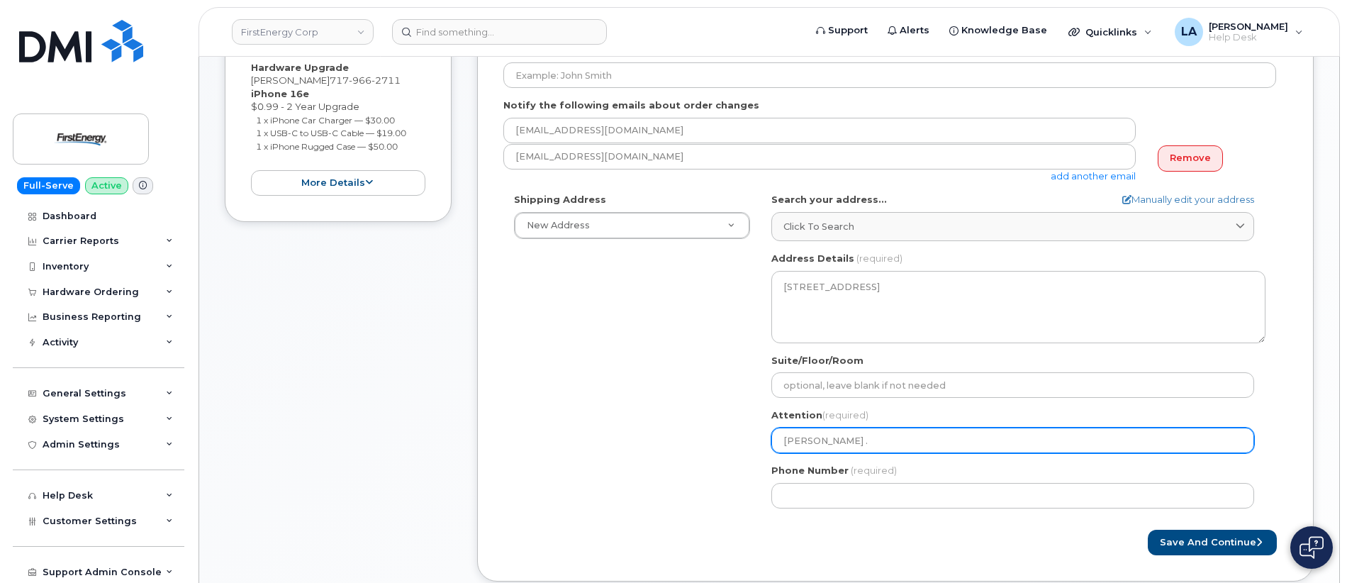
type input "Jeffrey Hoke . /"
select select
type input "Jeffrey Hoke ."
select select
type input "Jeffrey Hoke .?"
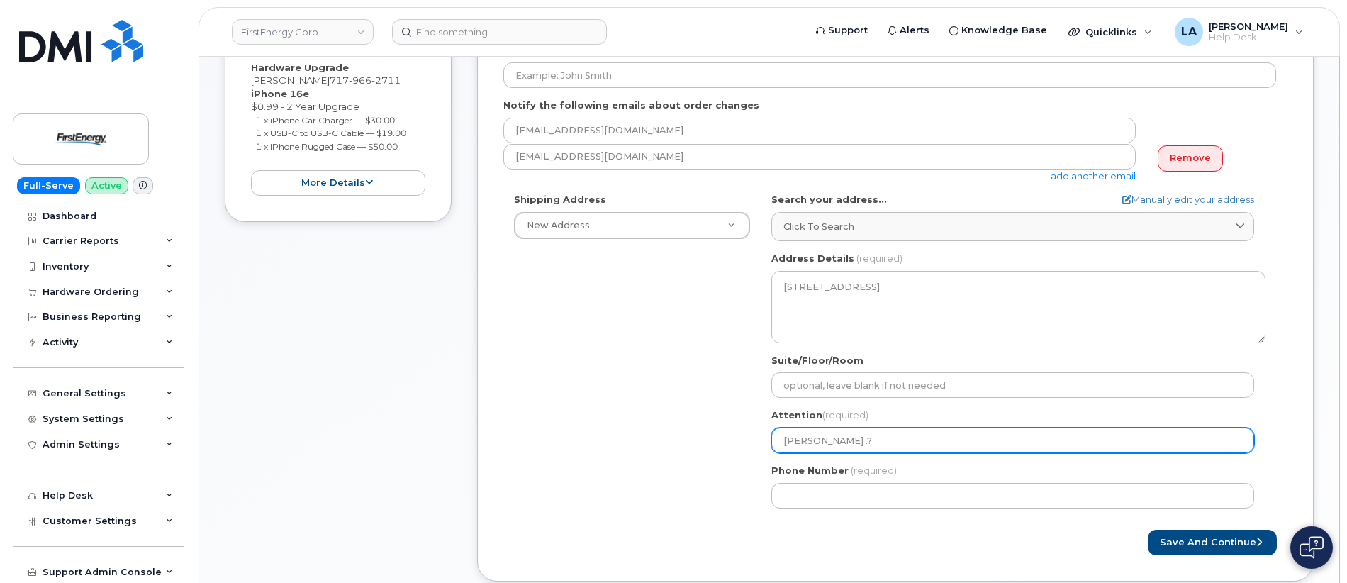
select select
type input "Jeffrey Hoke ."
select select
type input "Jeffrey Hoke"
select select
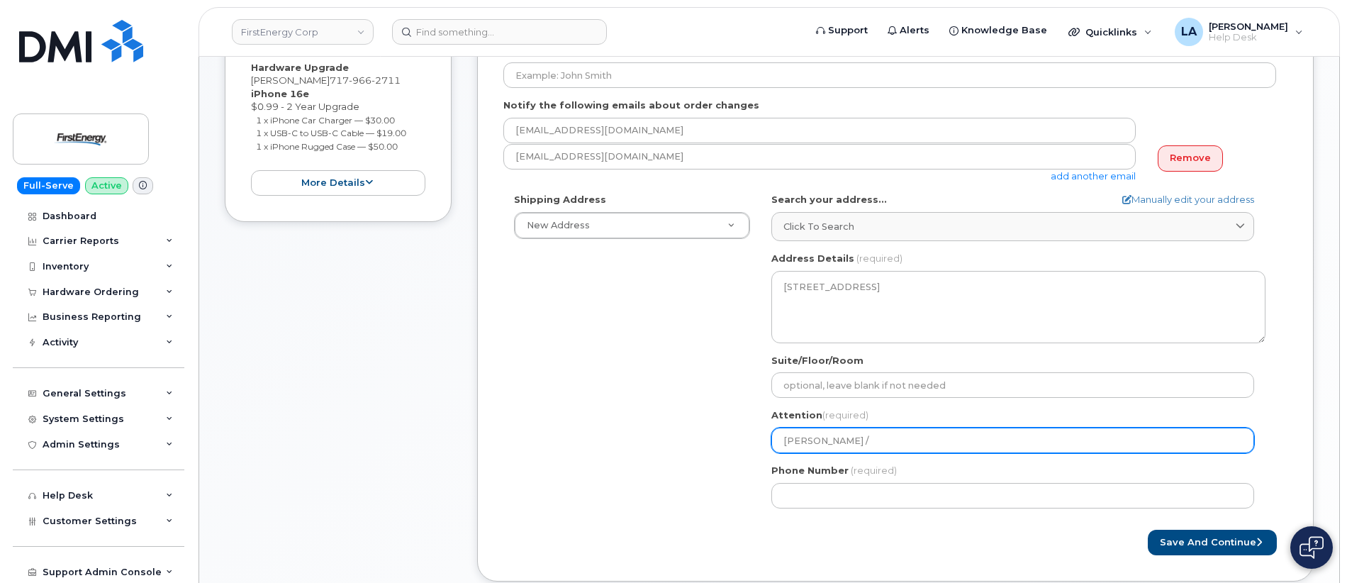
type input "Jeffrey Hoke /"
select select
type input "Jeffrey Hoke / J"
select select
type input "Jeffrey Hoke / Ju"
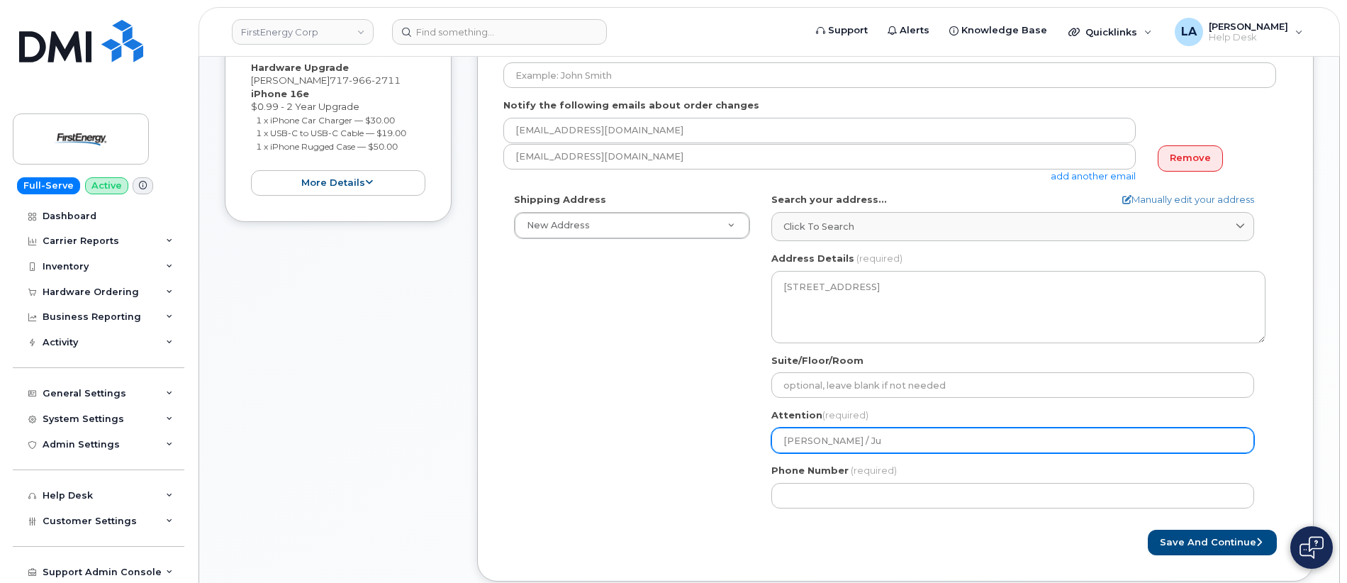
select select
type input "Jeffrey Hoke / Jus"
select select
type input "Jeffrey Hoke / Justi"
select select
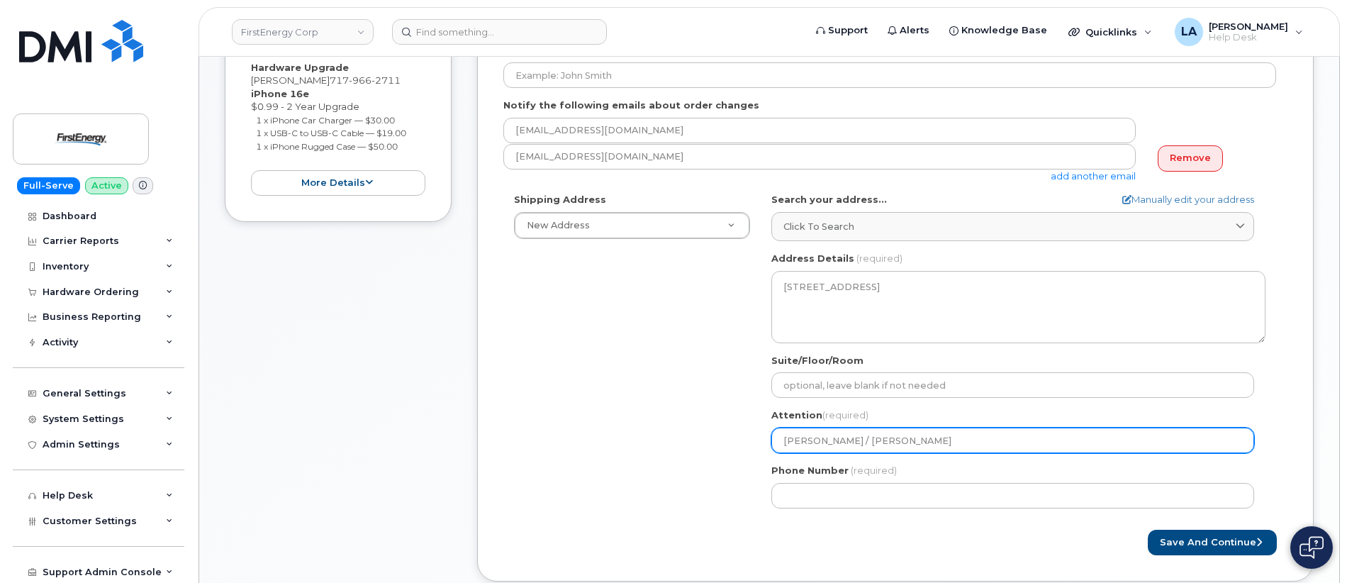
type input "Jeffrey Hoke / Justin"
select select
type input "Jeffrey Hoke / Justin B"
select select
type input "Jeffrey Hoke / Justin Ba"
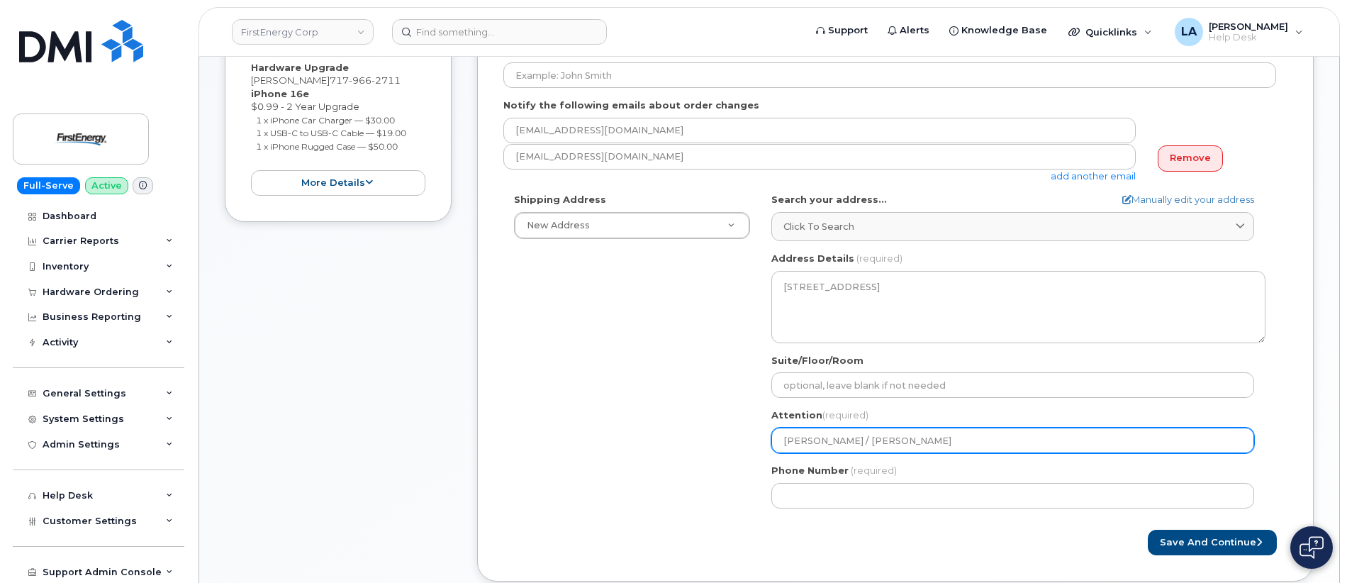
select select
type input "Jeffrey Hoke / Justin Bak"
select select
type input "Jeffrey Hoke / Justin Bake"
select select
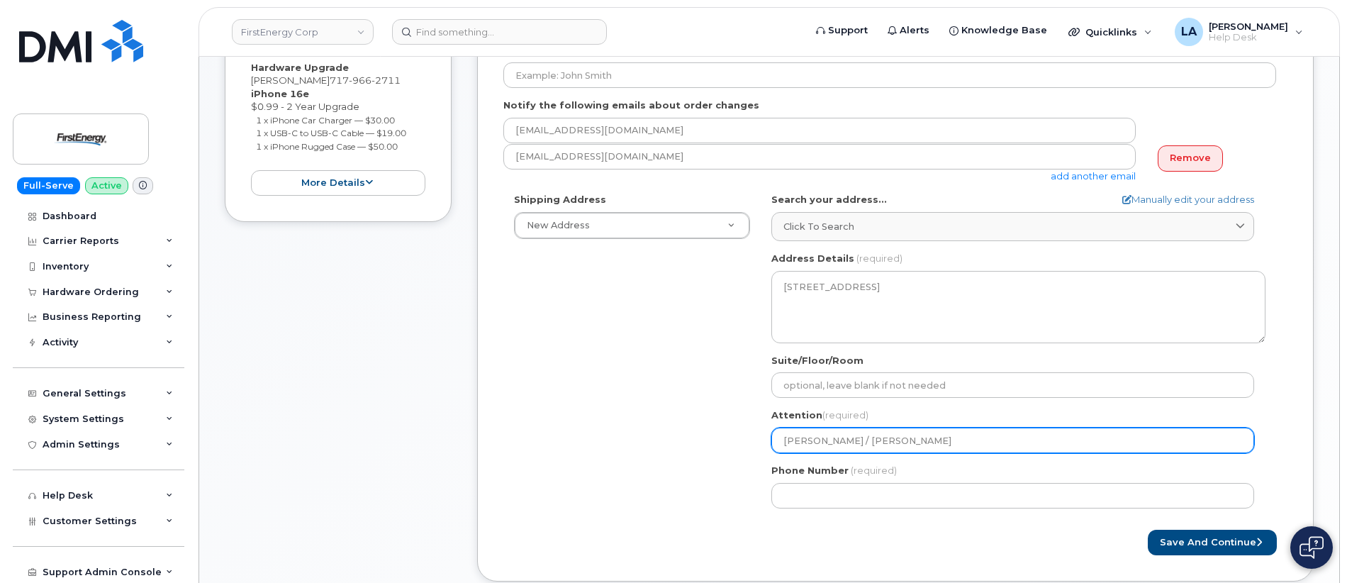
type input "Jeffrey Hoke / Justin Baker"
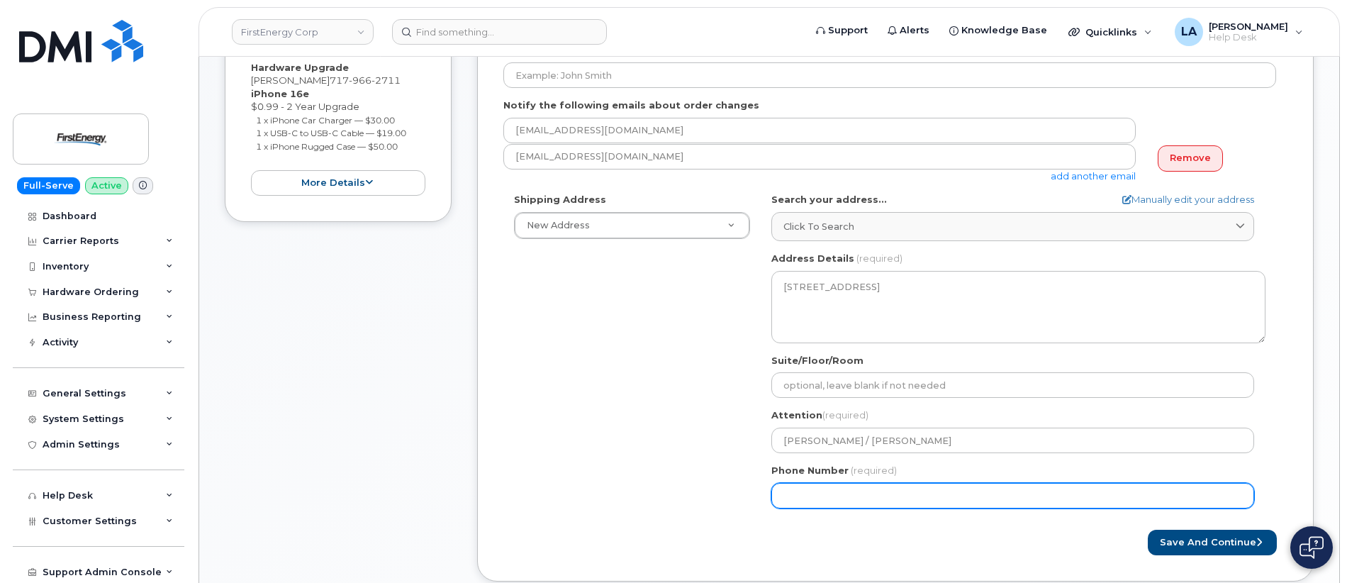
click at [877, 489] on input "Phone Number" at bounding box center [1012, 496] width 483 height 26
paste input "7176607942"
select select
type input "7176607942"
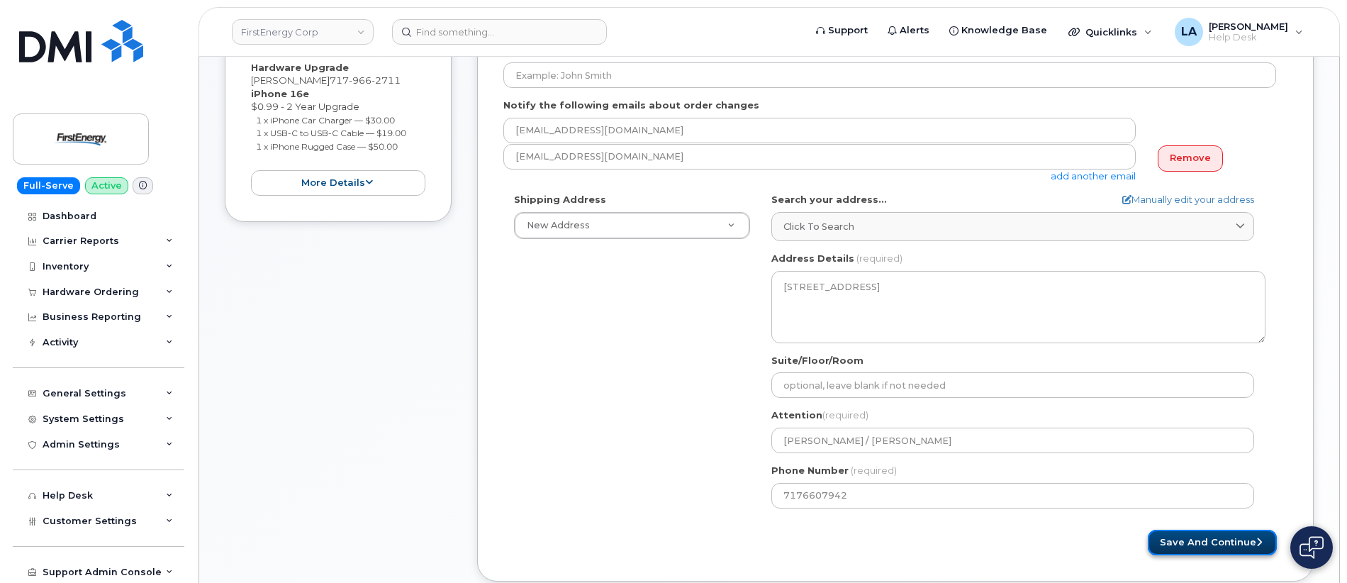
click at [1210, 547] on button "Save and Continue" at bounding box center [1212, 543] width 129 height 26
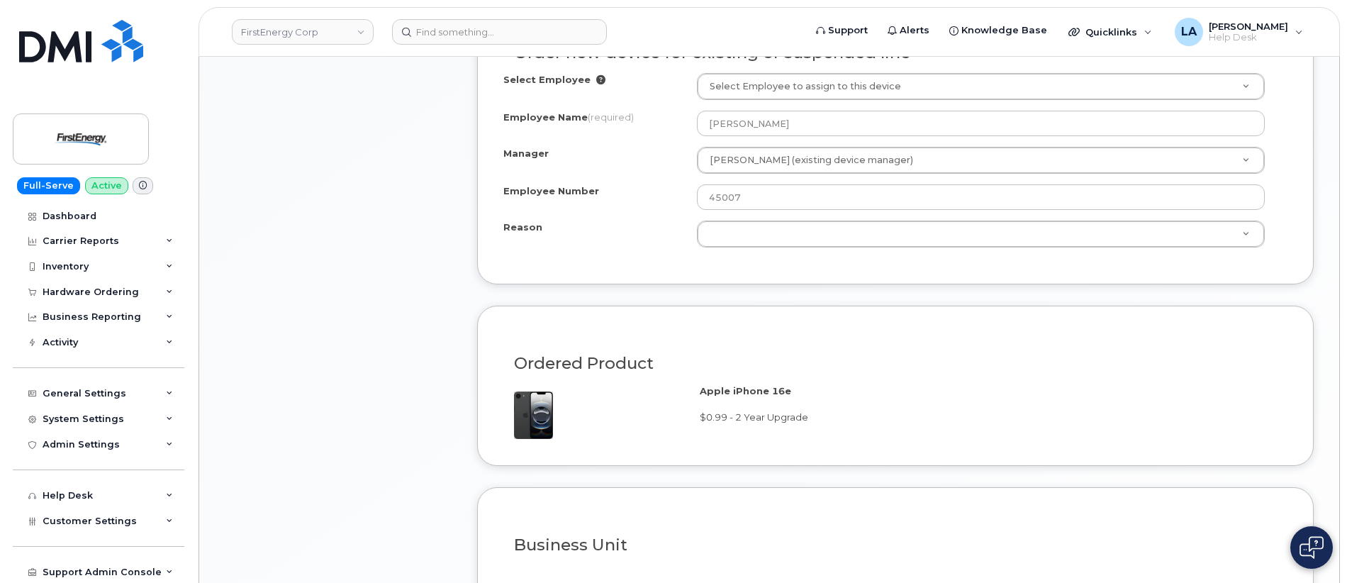
scroll to position [837, 0]
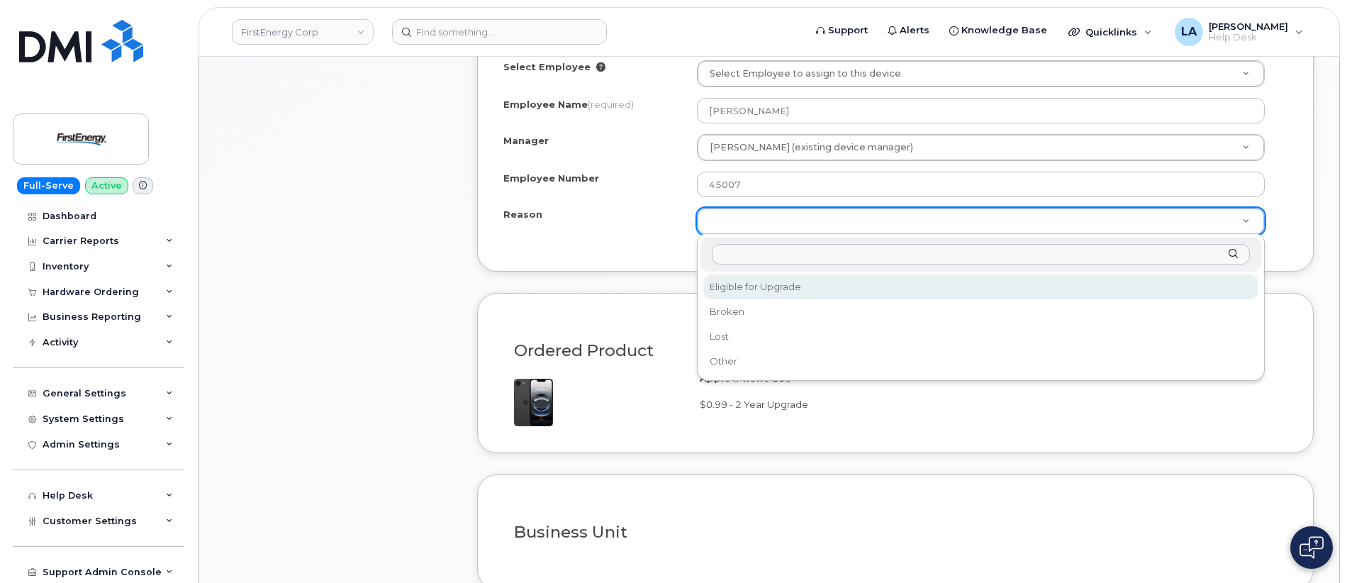
select select "eligible_for_upgrade"
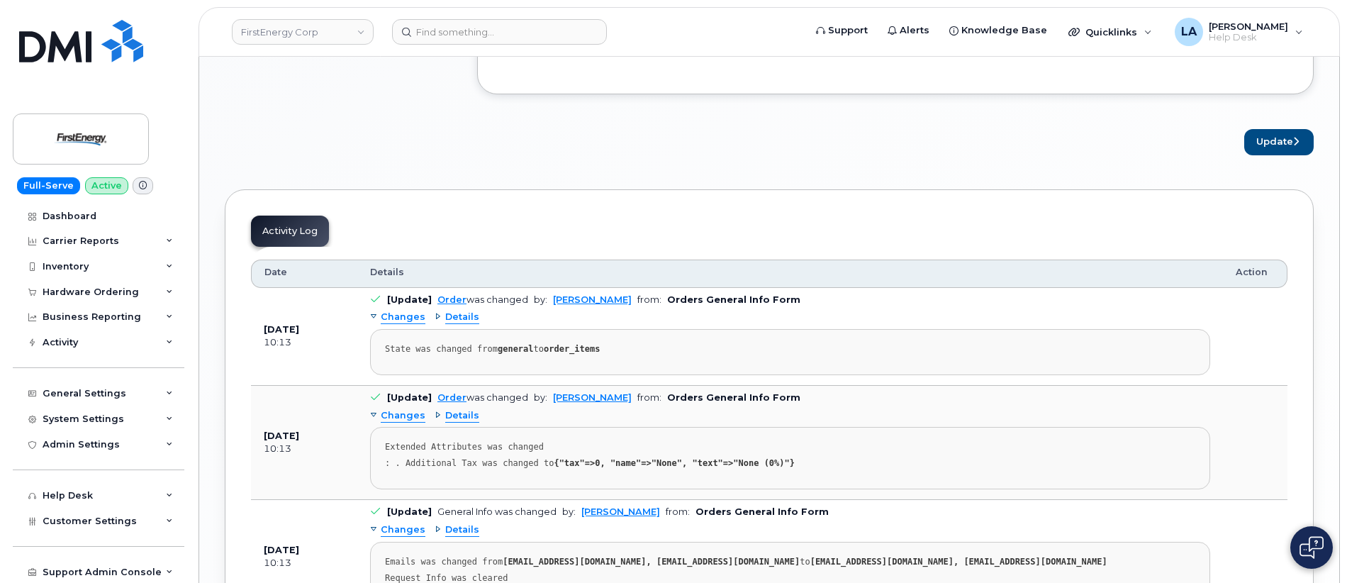
scroll to position [1325, 0]
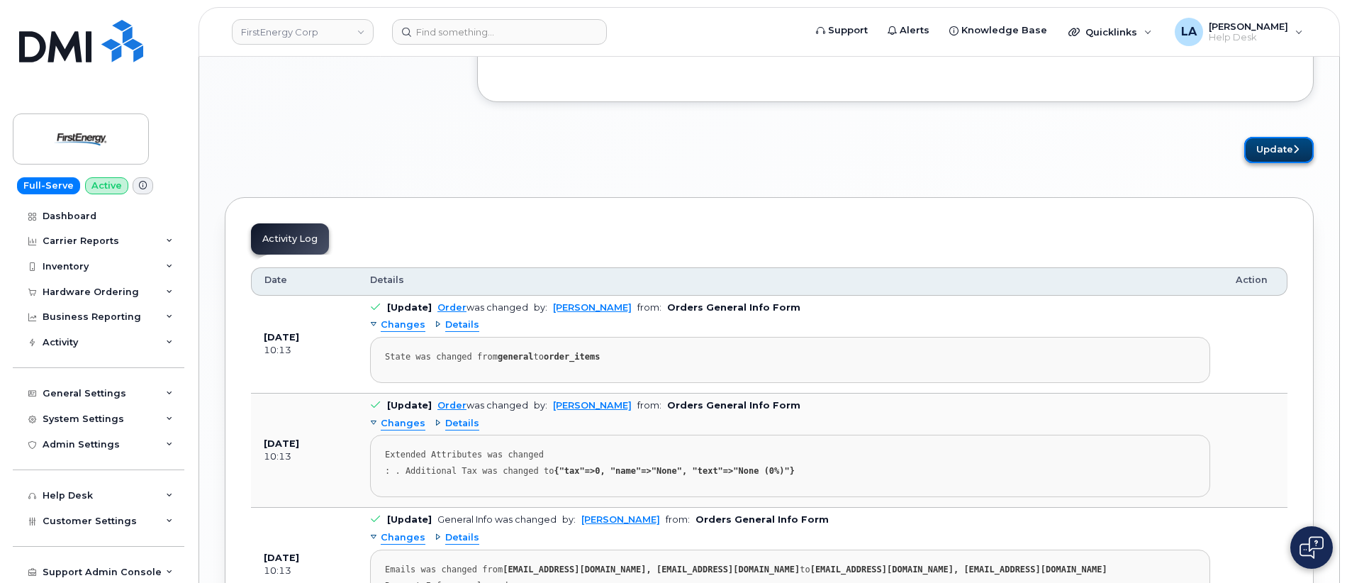
click at [1284, 151] on button "Update" at bounding box center [1278, 150] width 69 height 26
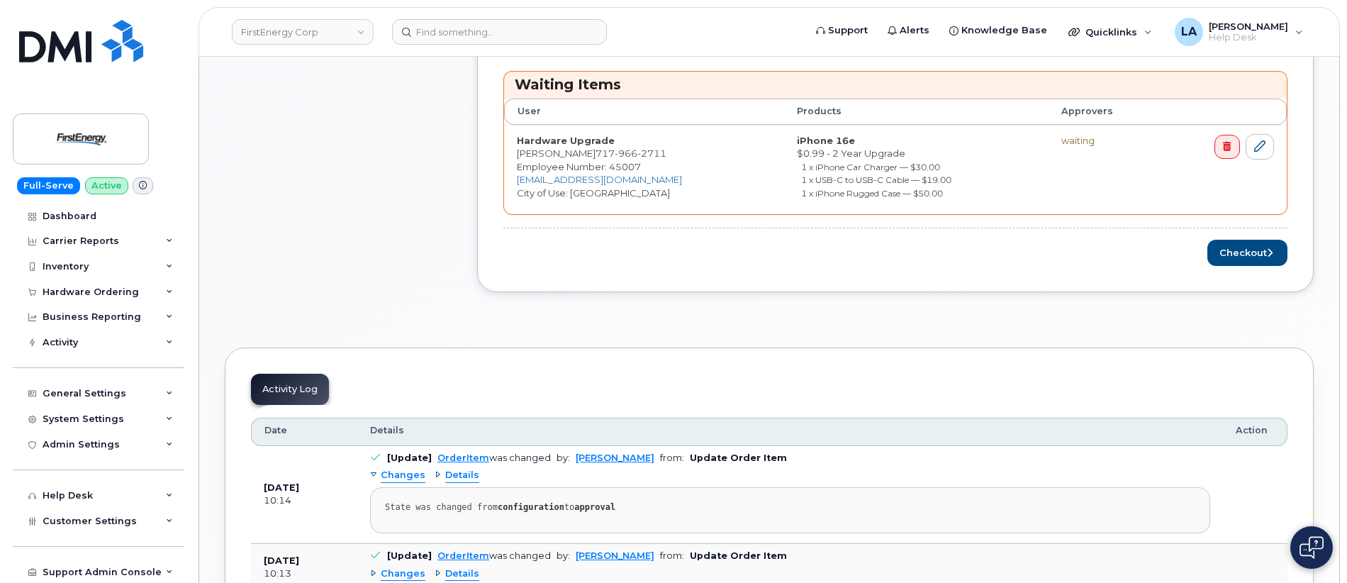
scroll to position [702, 0]
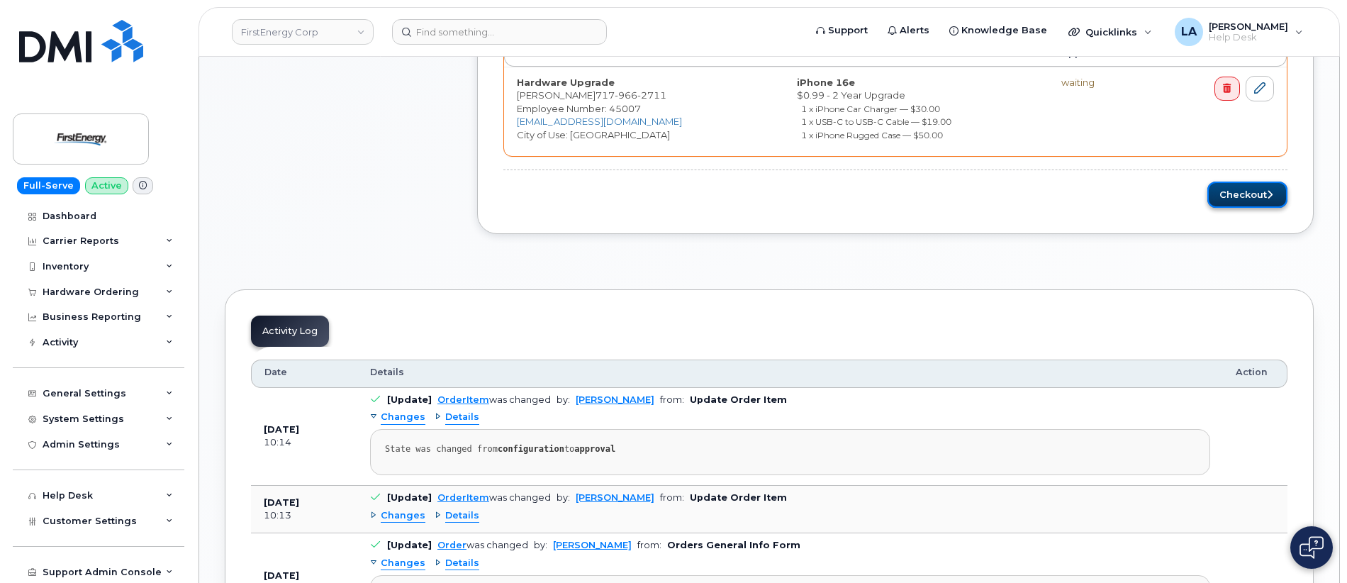
click at [1266, 199] on button "Checkout" at bounding box center [1248, 195] width 80 height 26
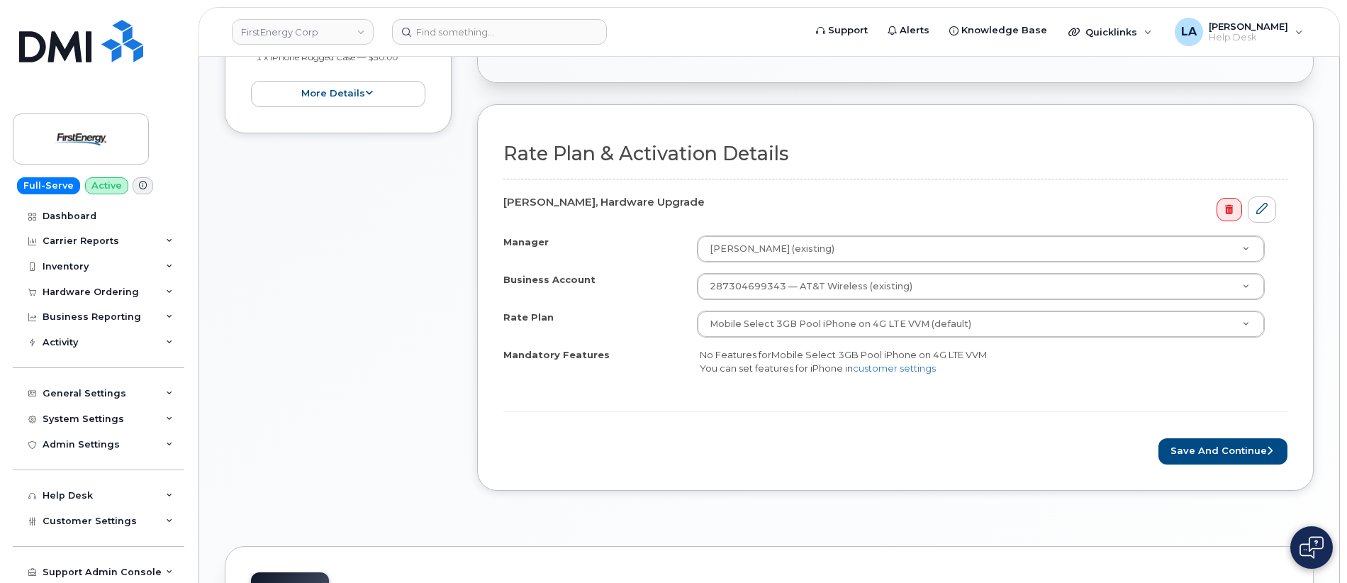
scroll to position [534, 0]
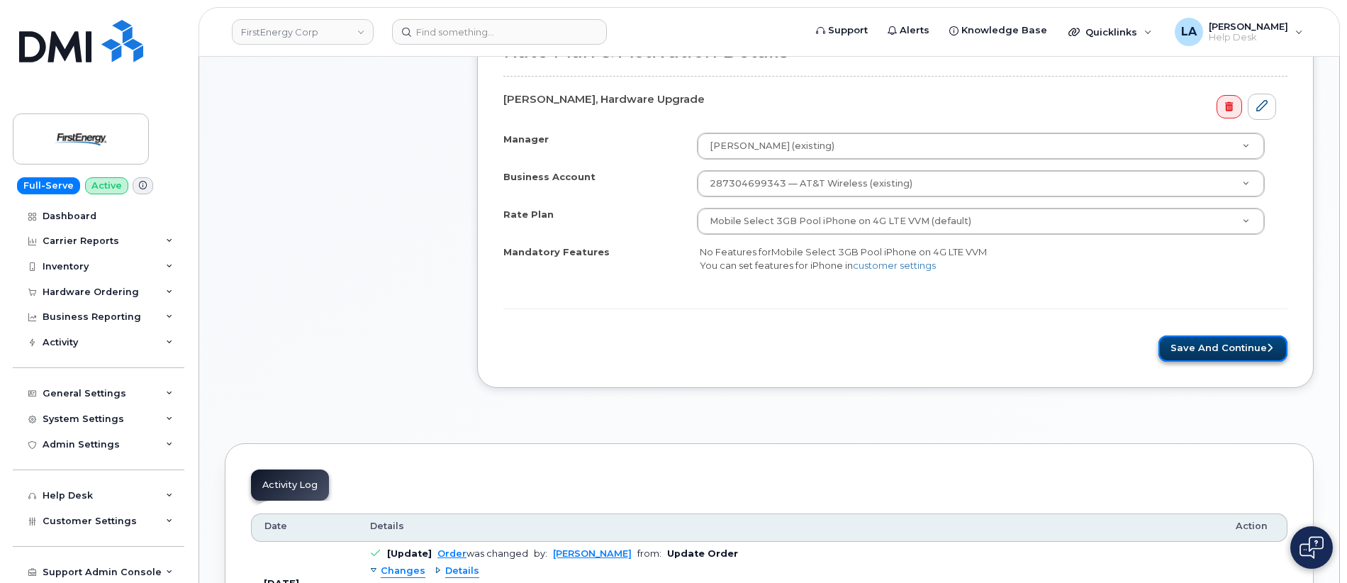
click at [1248, 347] on button "Save and Continue" at bounding box center [1223, 348] width 129 height 26
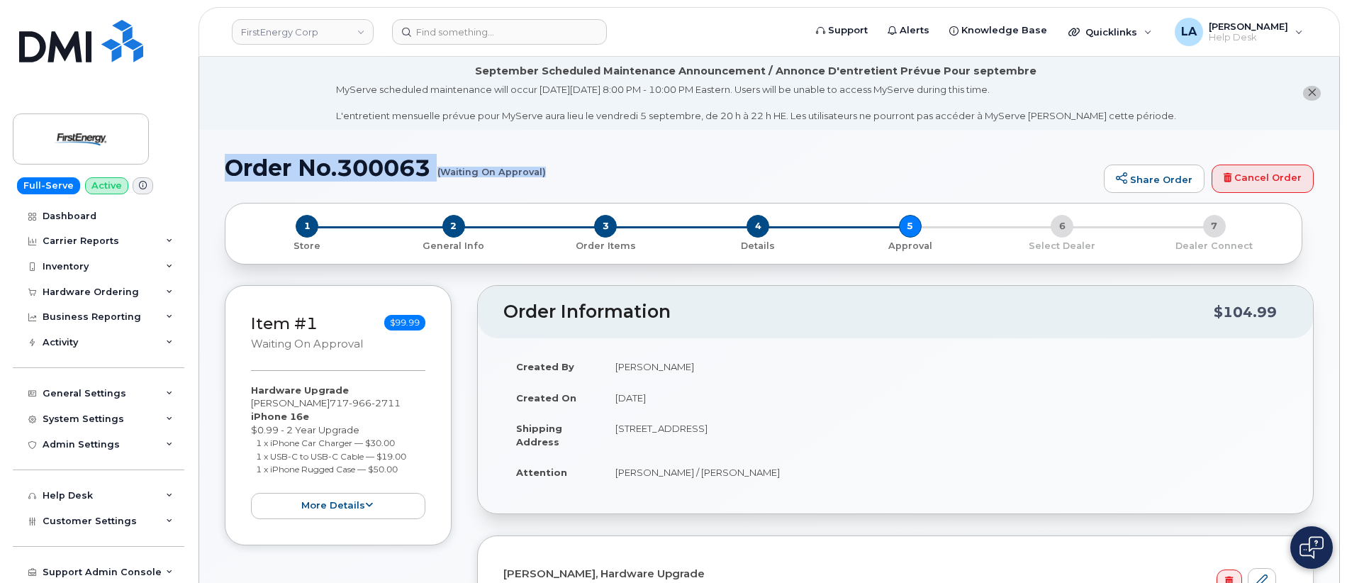
drag, startPoint x: 221, startPoint y: 167, endPoint x: 573, endPoint y: 185, distance: 352.9
copy h1 "Order No.300063 (Waiting On Approval)"
click at [492, 18] on header "FirstEnergy Corp Support Alerts Knowledge Base Quicklinks Suspend / Cancel Devi…" at bounding box center [770, 32] width 1142 height 50
click at [503, 50] on header "FirstEnergy Corp Support Alerts Knowledge Base Quicklinks Suspend / Cancel Devi…" at bounding box center [770, 32] width 1142 height 50
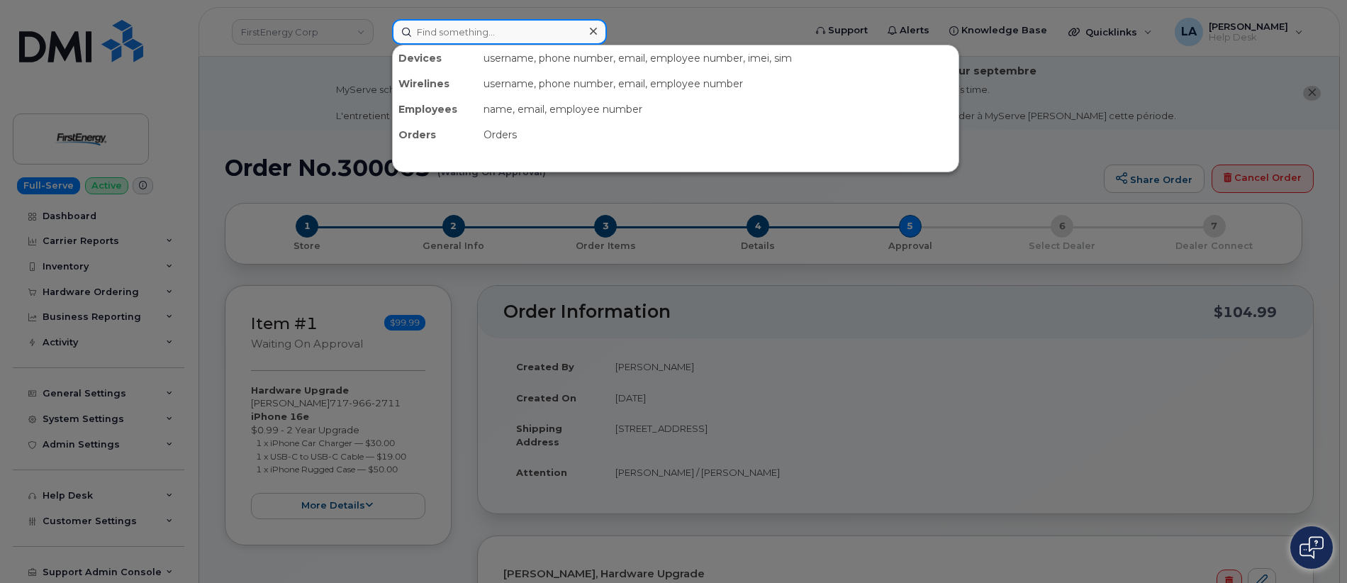
click at [502, 31] on input at bounding box center [499, 32] width 215 height 26
paste input "681-318-6475"
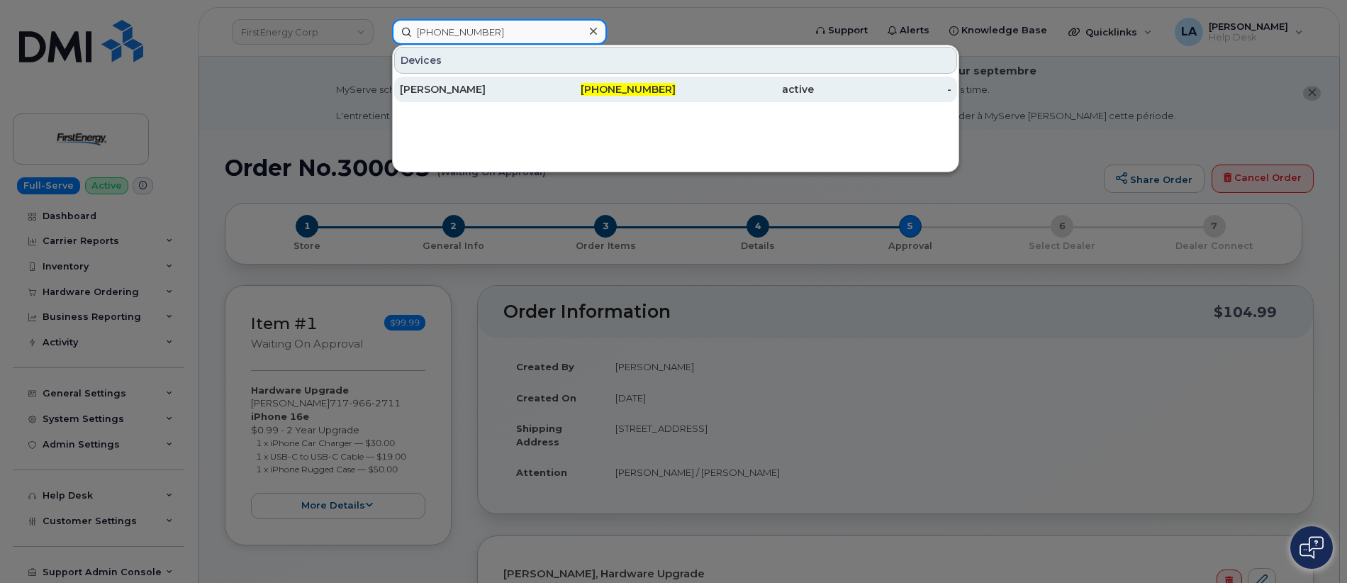
type input "681-318-6475"
click at [458, 93] on div "[PERSON_NAME]" at bounding box center [469, 89] width 138 height 14
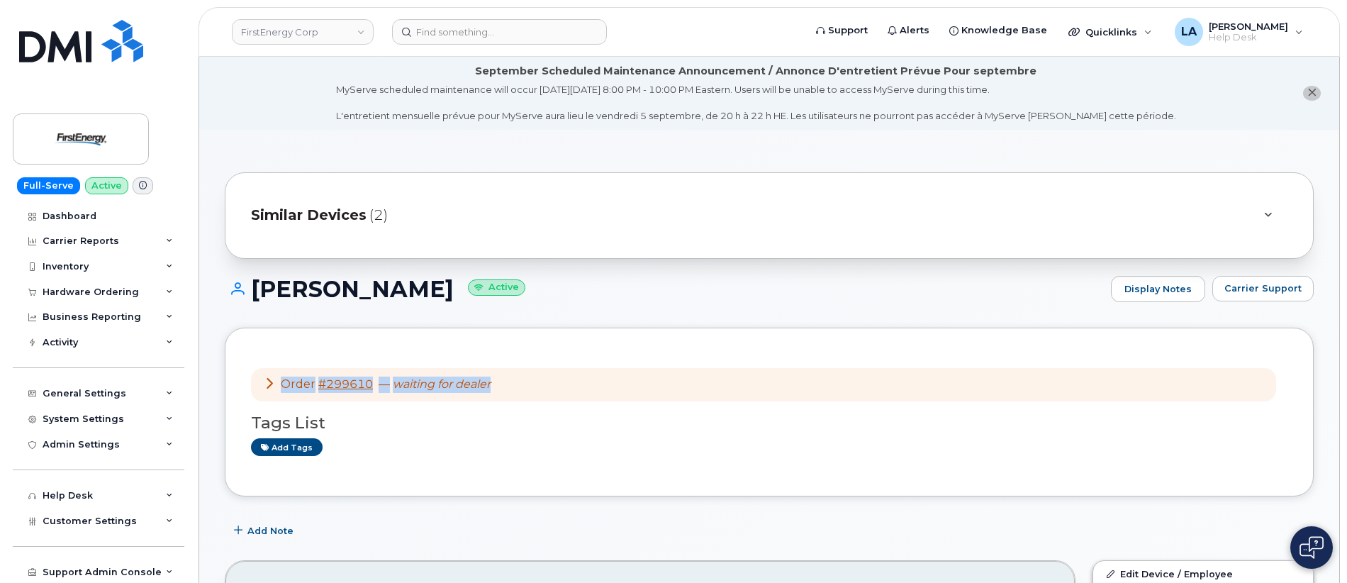
drag, startPoint x: 535, startPoint y: 390, endPoint x: 281, endPoint y: 387, distance: 253.9
click at [281, 387] on div "Order #299610 — waiting for dealer" at bounding box center [763, 384] width 1025 height 33
copy div "Order #299610 — waiting for dealer"
